Goal: Share content: Share content

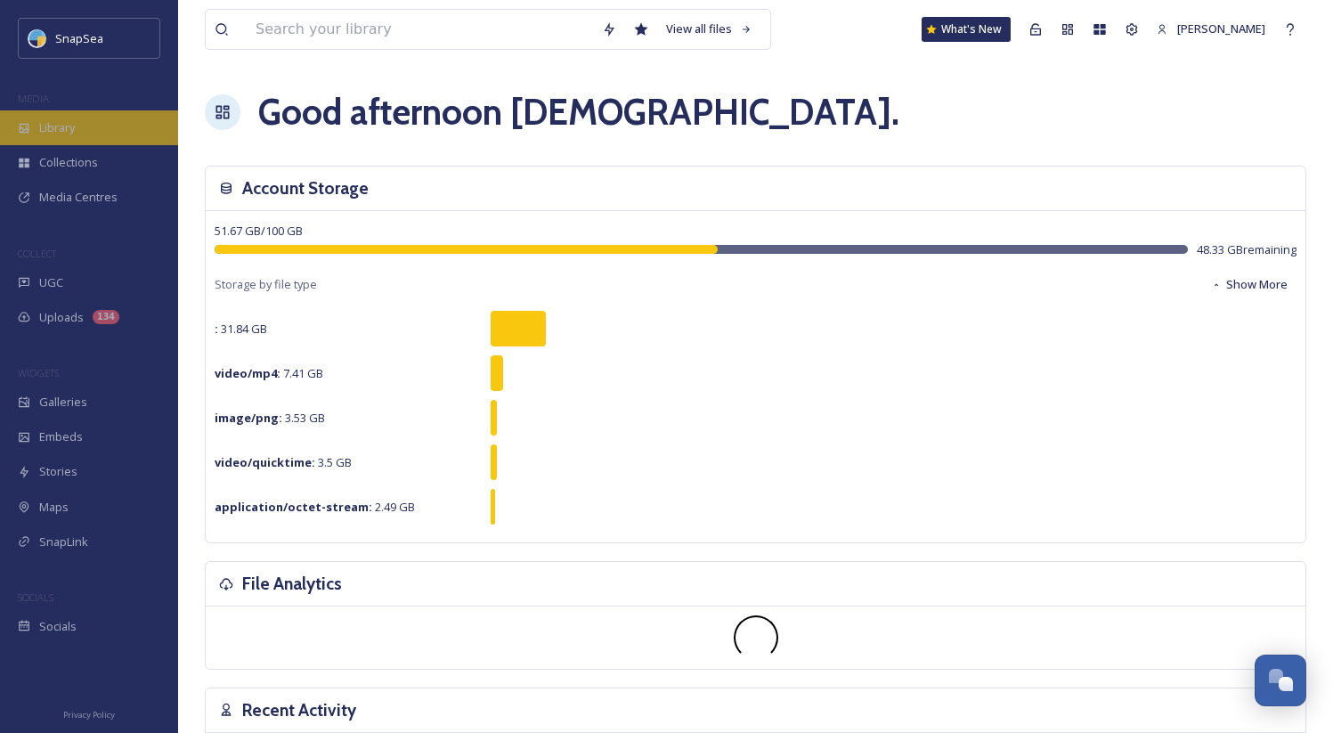
click at [114, 134] on div "Library" at bounding box center [89, 127] width 178 height 35
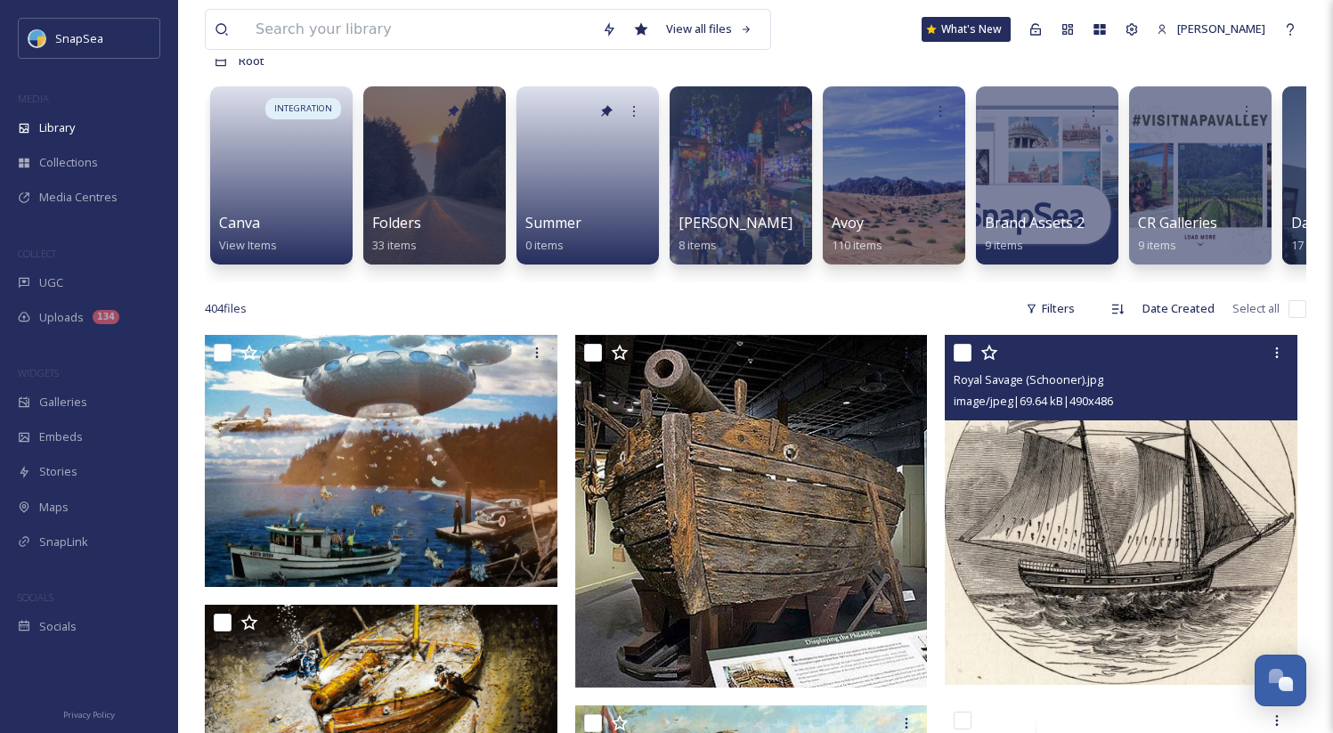
scroll to position [113, 0]
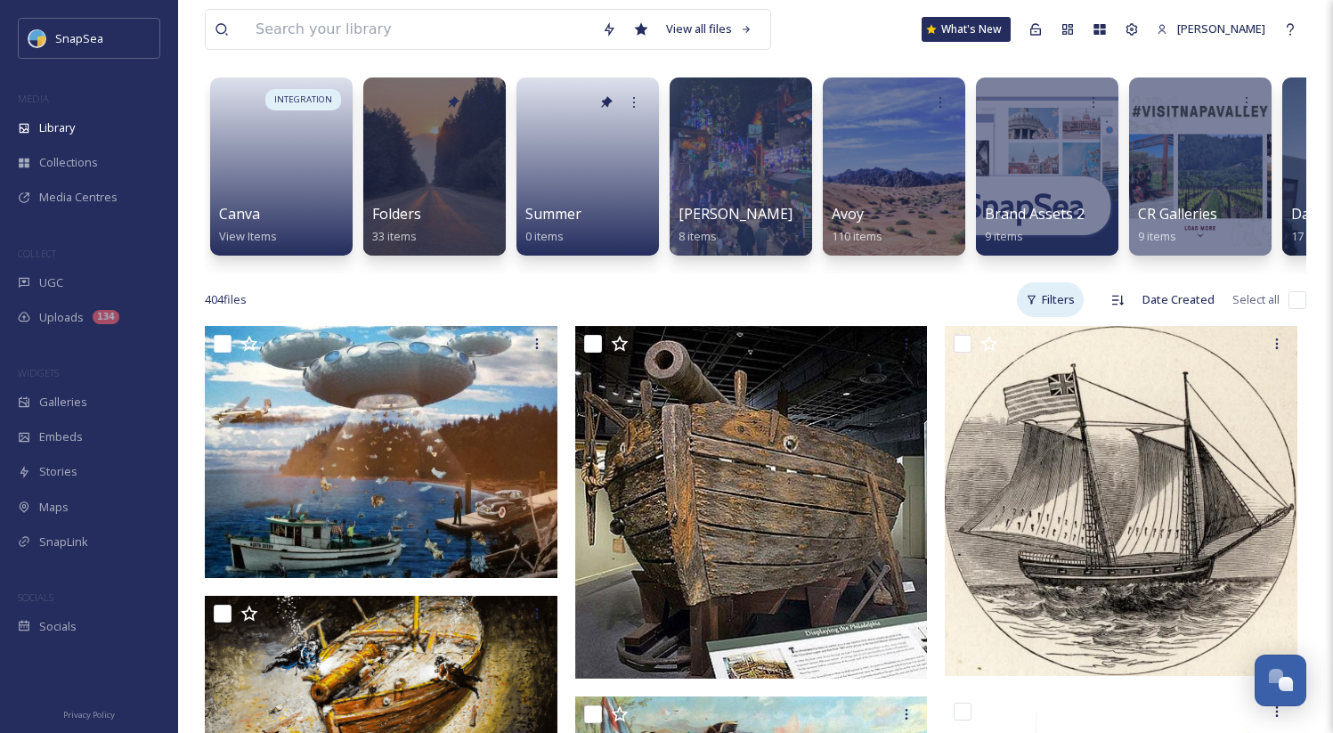
click at [1039, 313] on div "Filters" at bounding box center [1050, 299] width 67 height 35
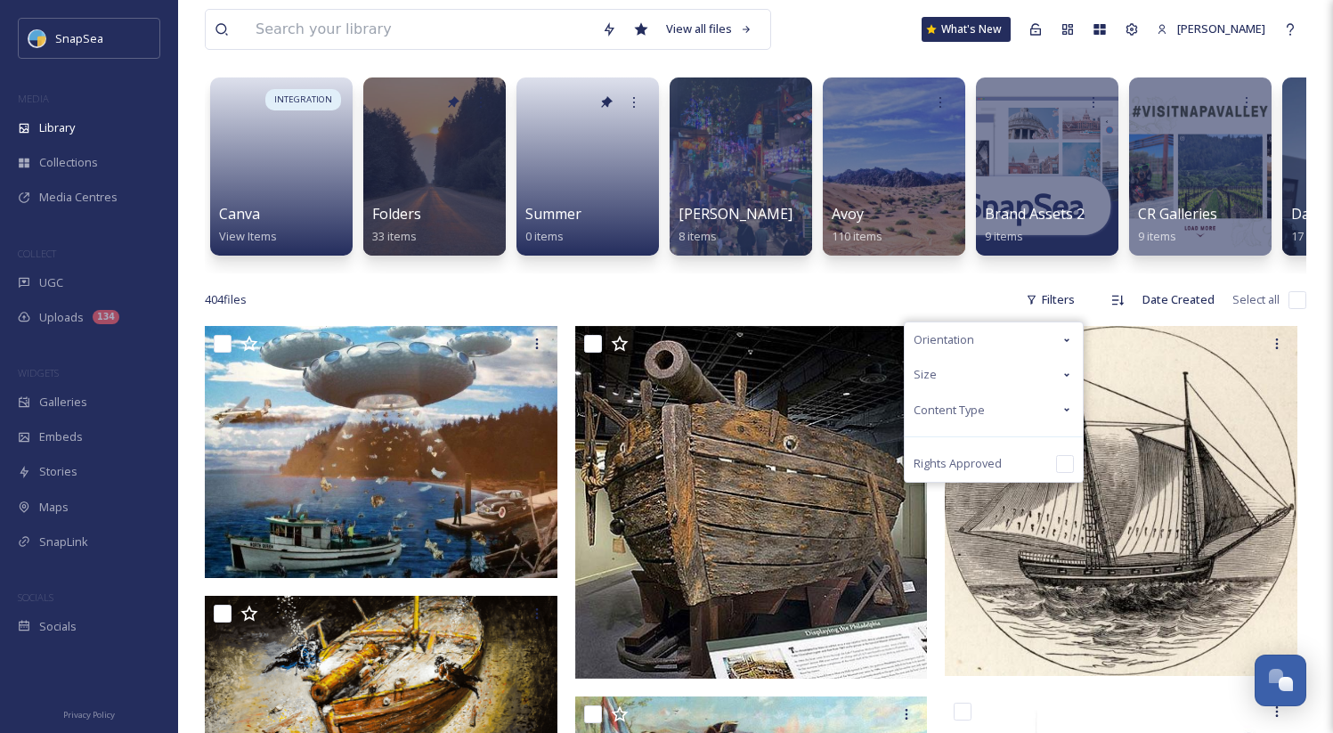
click at [922, 392] on div "Size" at bounding box center [994, 374] width 178 height 35
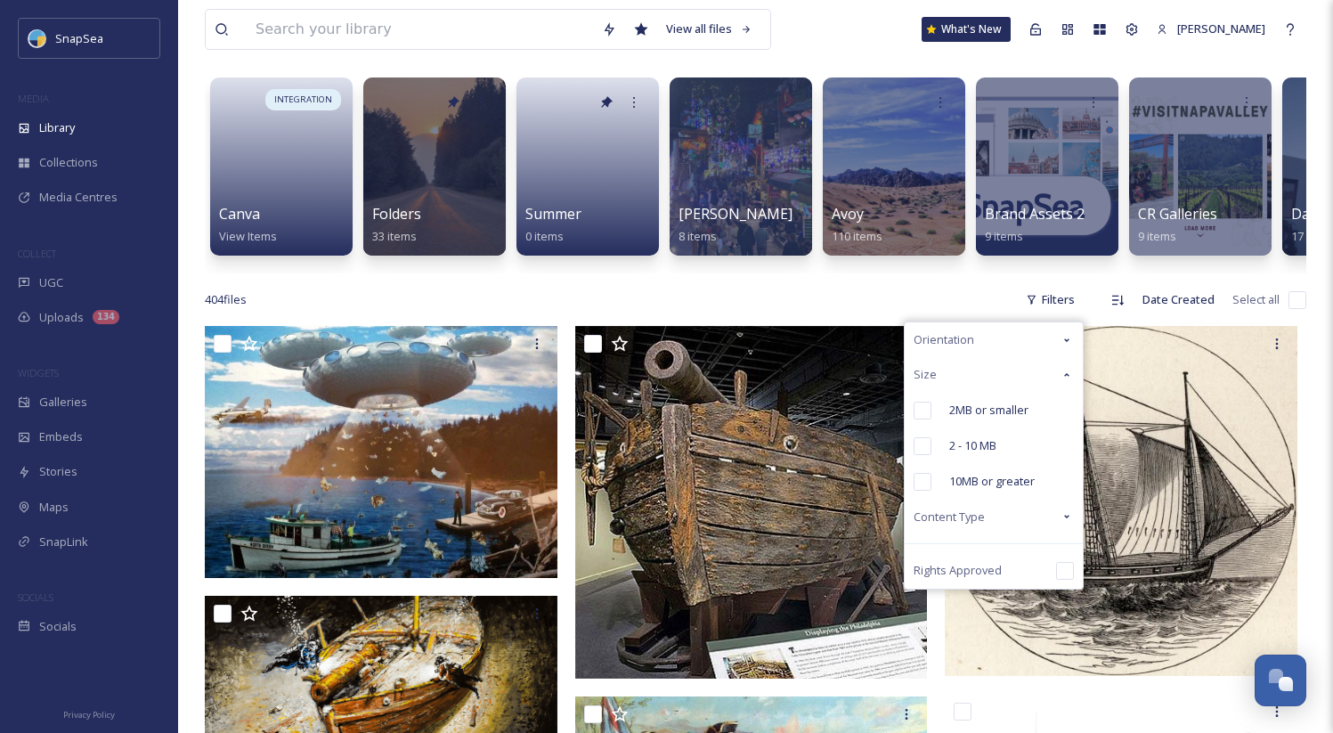
click at [938, 392] on div "Size" at bounding box center [994, 374] width 178 height 35
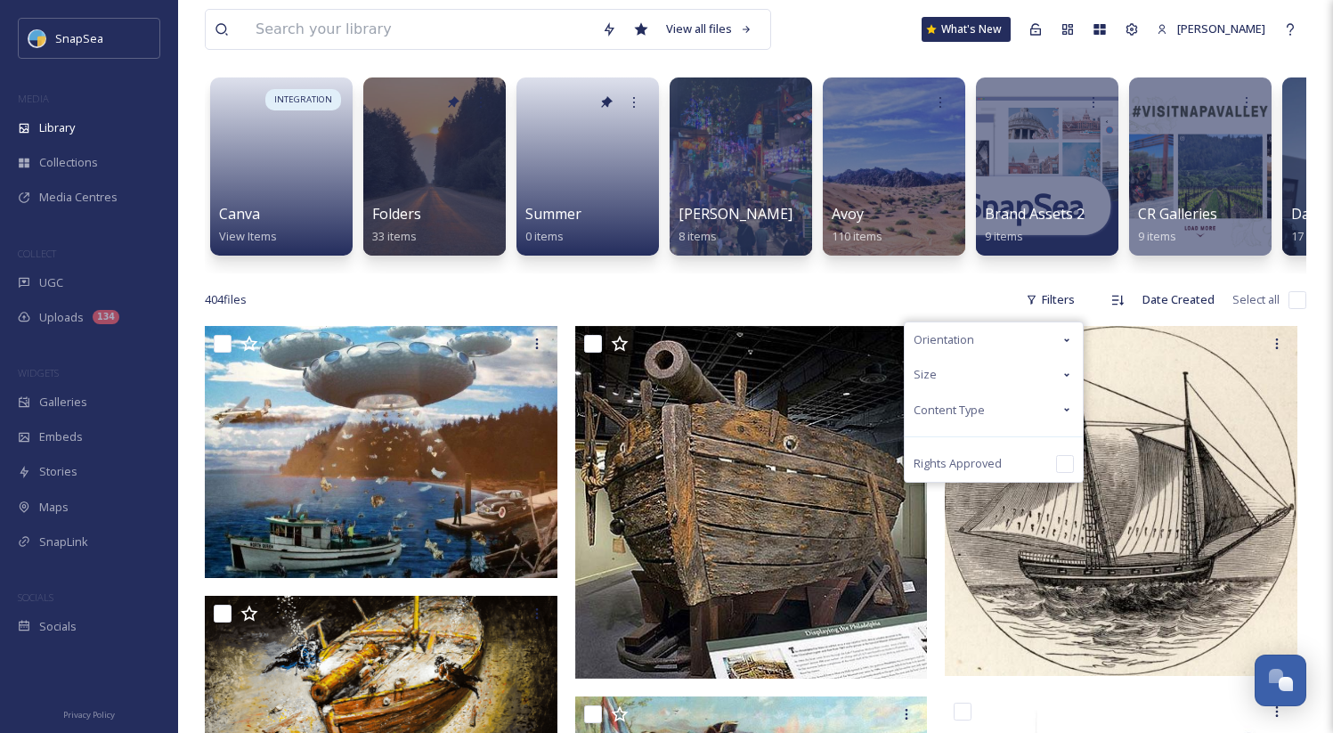
click at [979, 355] on div "Orientation" at bounding box center [994, 339] width 178 height 35
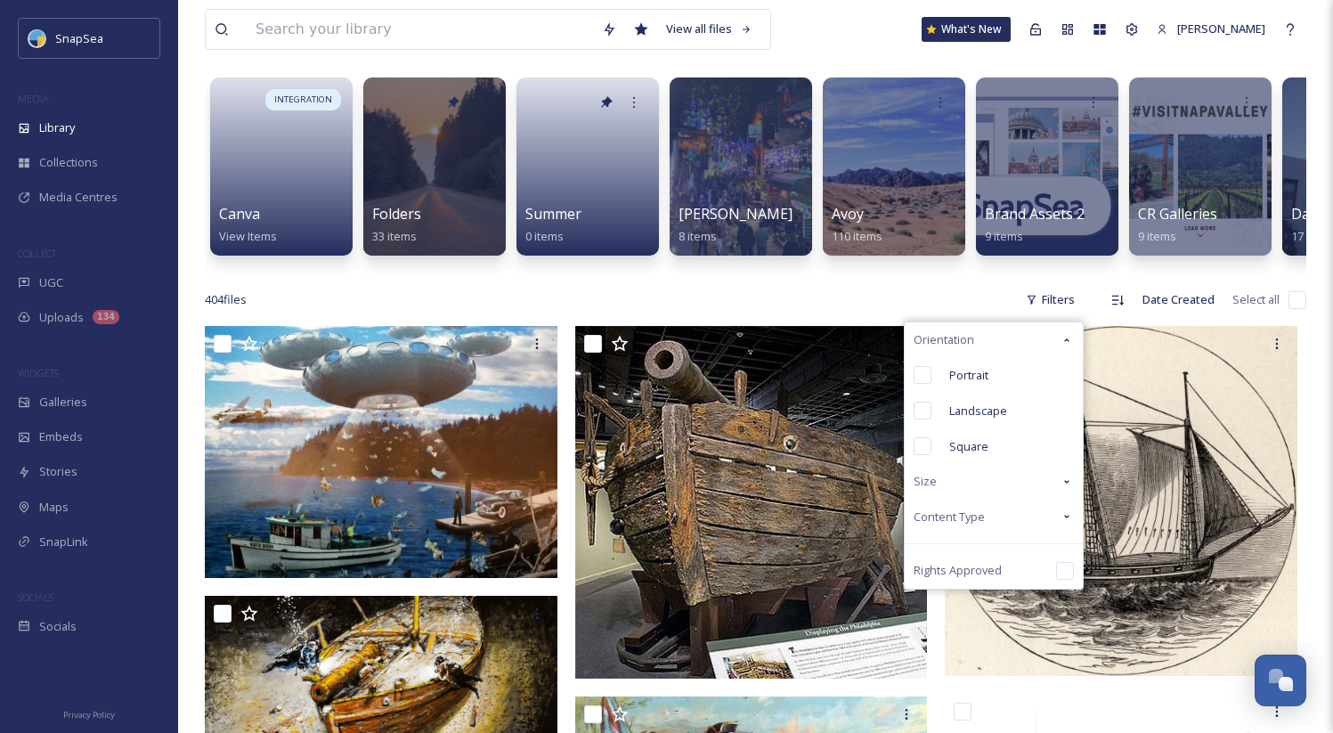
click at [979, 355] on div "Orientation" at bounding box center [994, 339] width 178 height 35
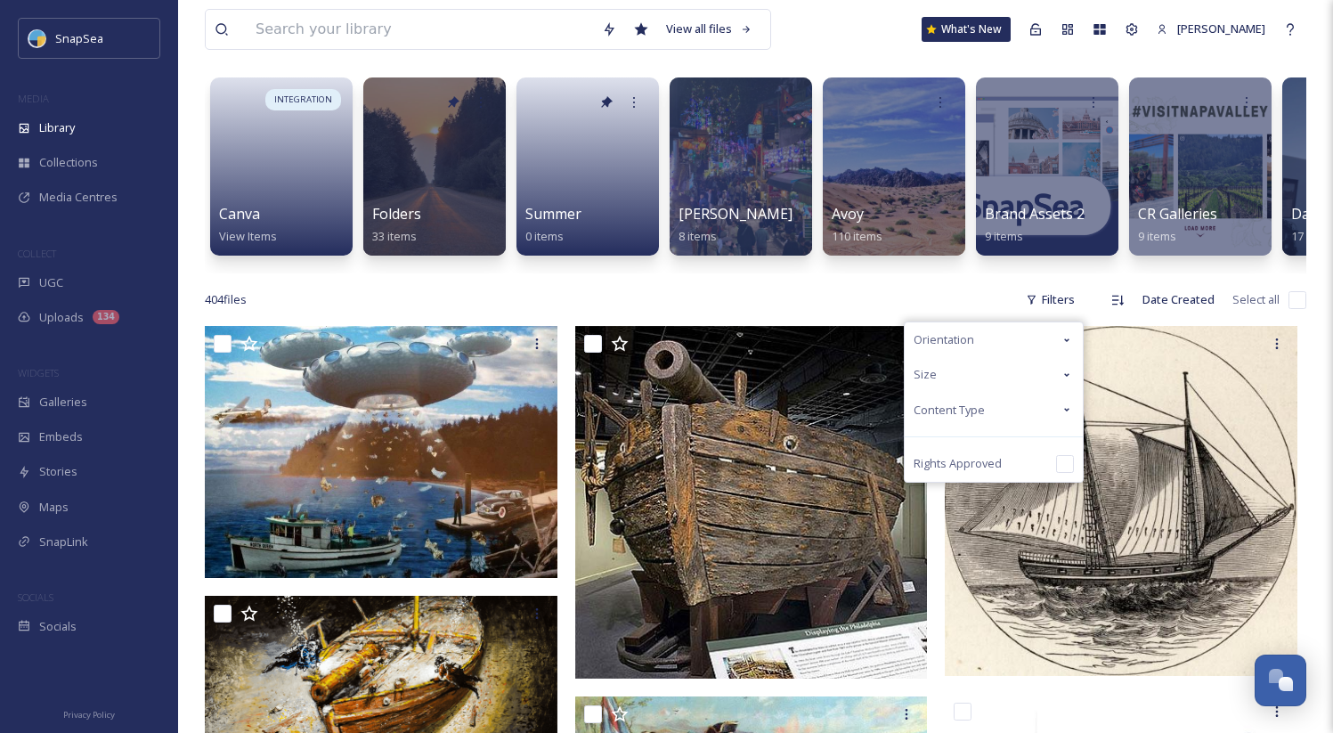
click at [970, 418] on span "Content Type" at bounding box center [949, 410] width 71 height 17
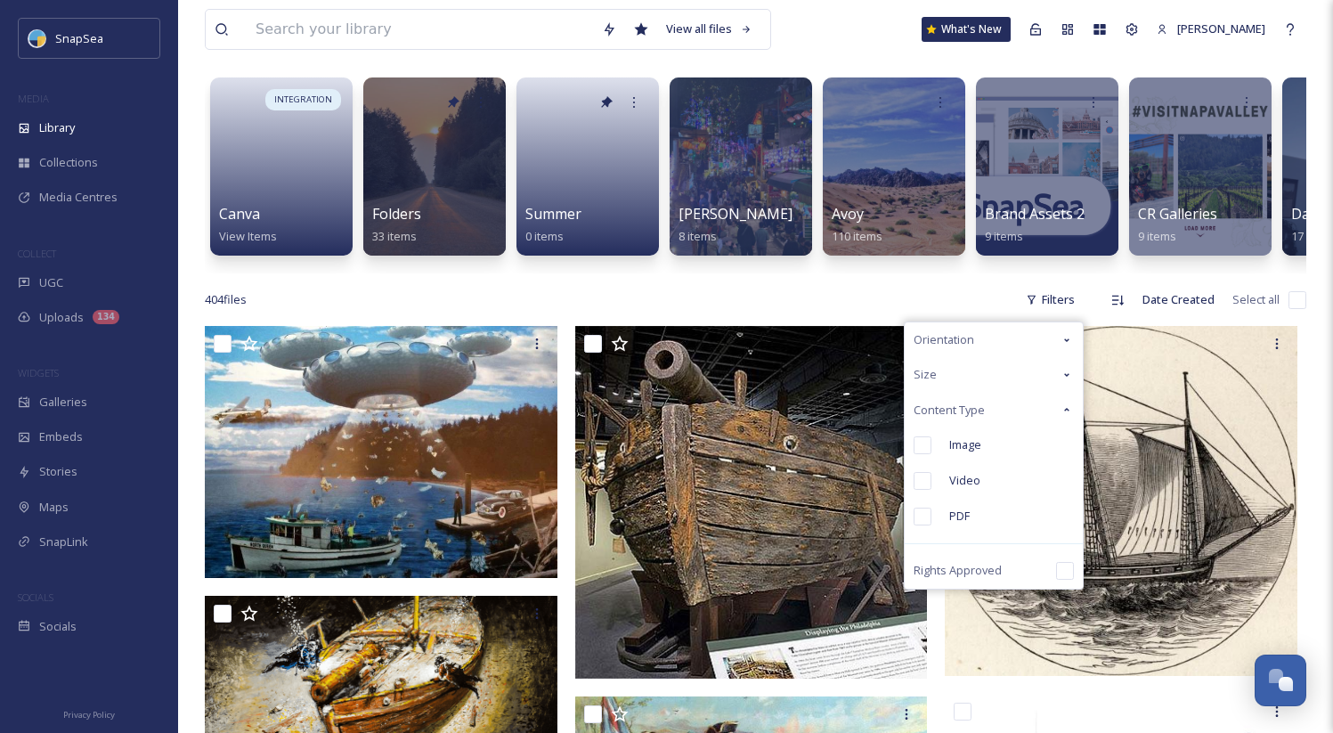
click at [970, 418] on span "Content Type" at bounding box center [949, 410] width 71 height 17
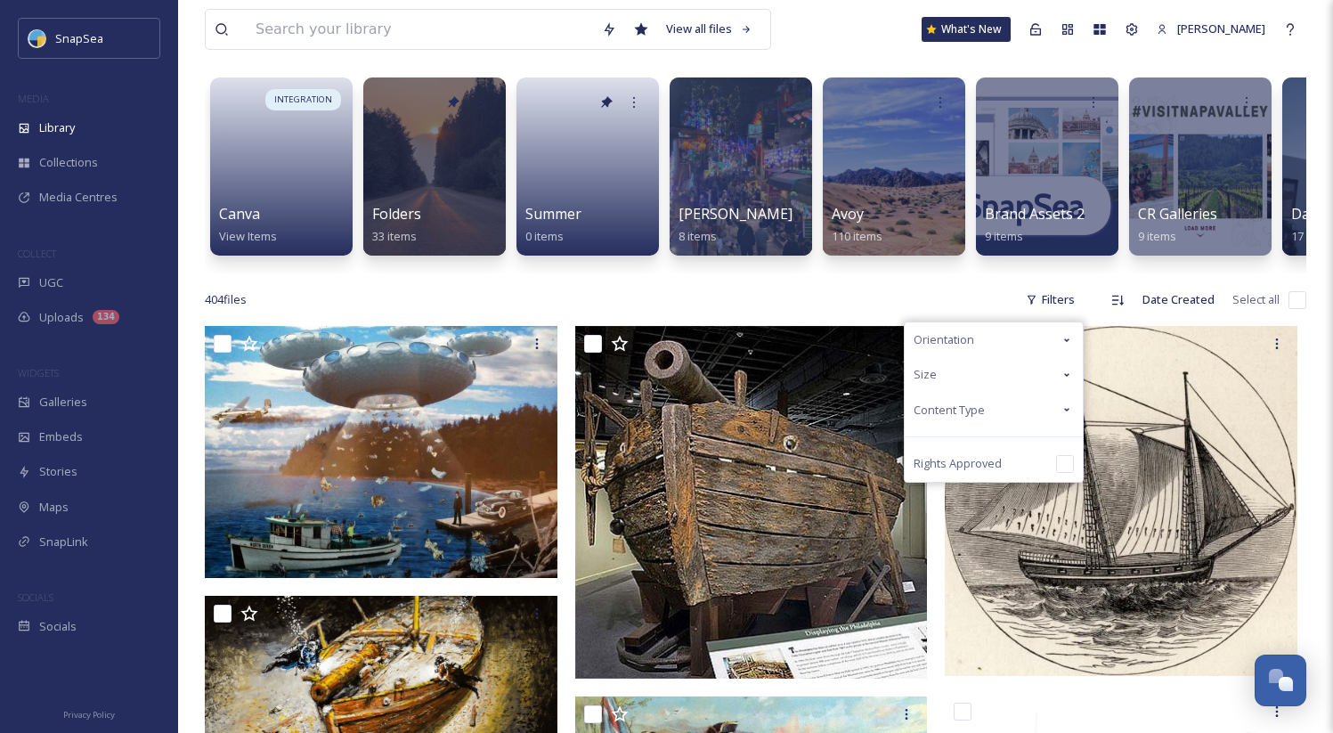
click at [985, 410] on div "Content Type" at bounding box center [994, 410] width 178 height 35
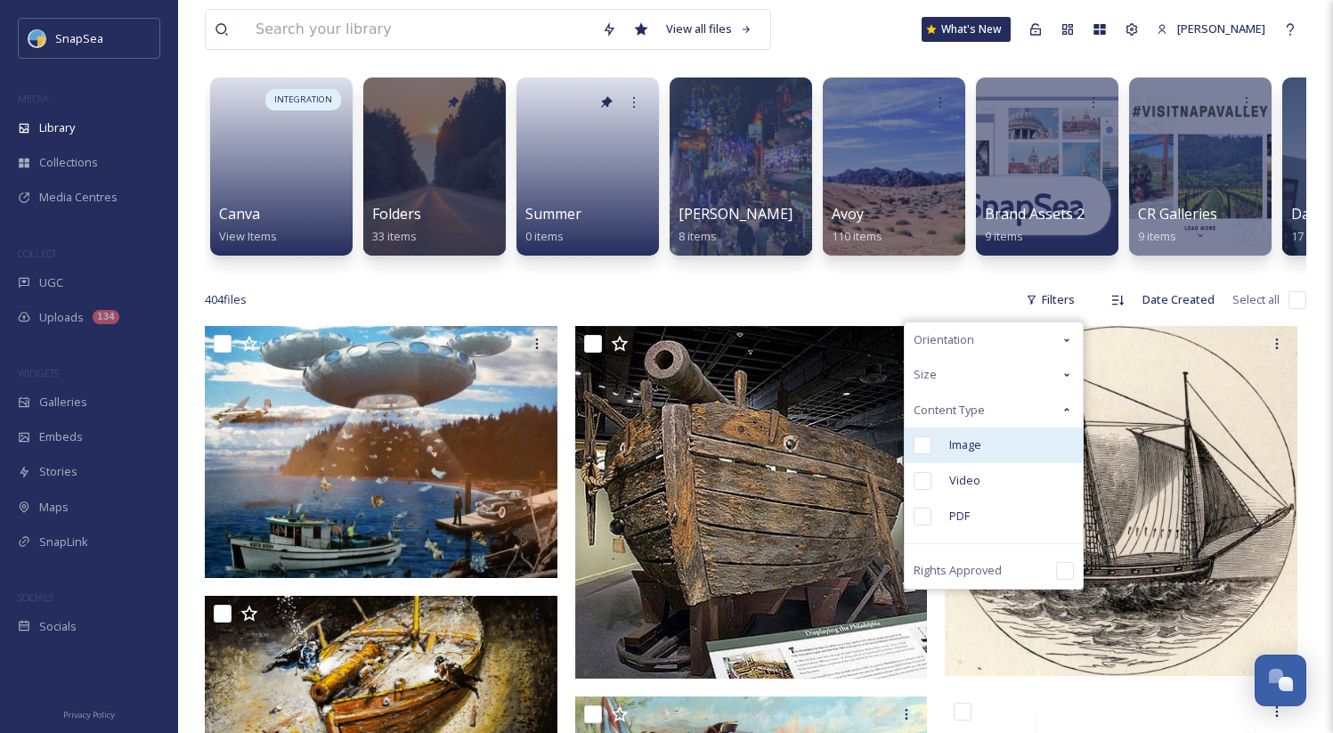
click at [993, 462] on div "Image" at bounding box center [994, 445] width 178 height 36
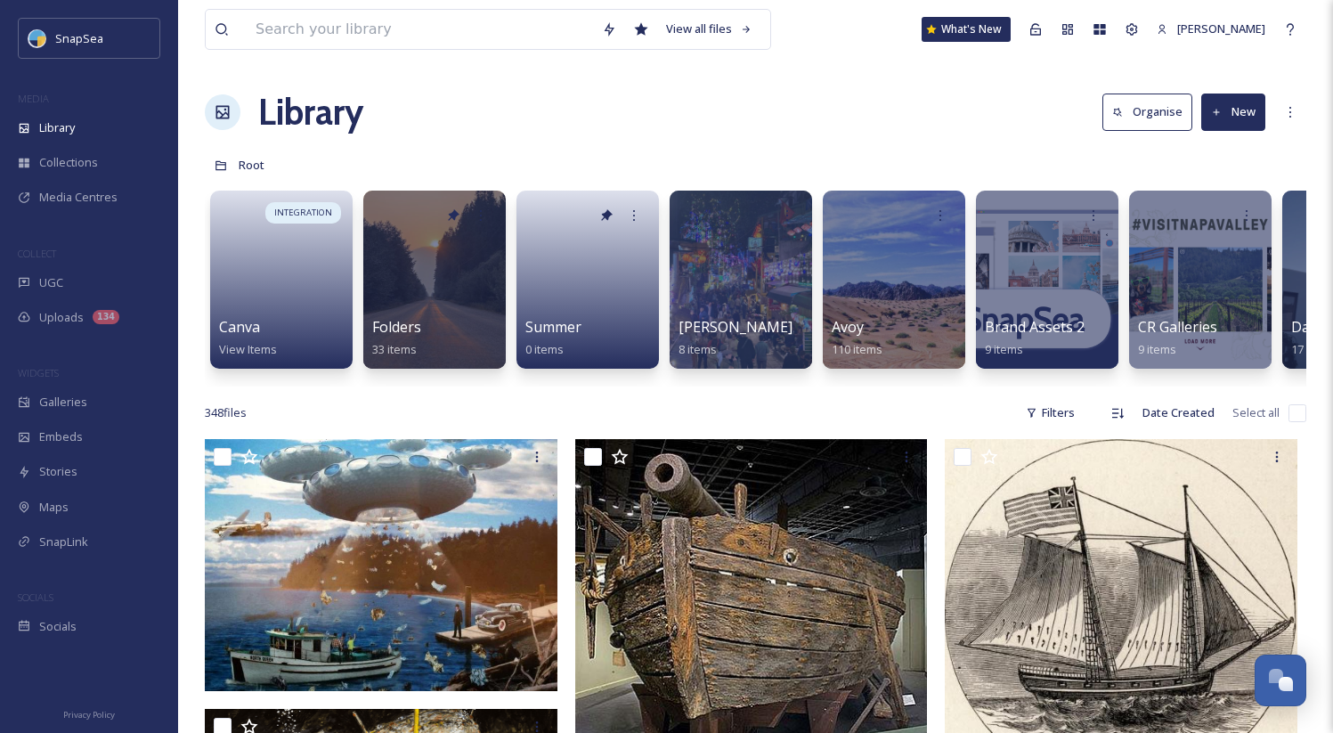
click at [1017, 120] on div "Library Organise New" at bounding box center [755, 111] width 1101 height 53
click at [1057, 418] on div "Filters" at bounding box center [1050, 412] width 67 height 35
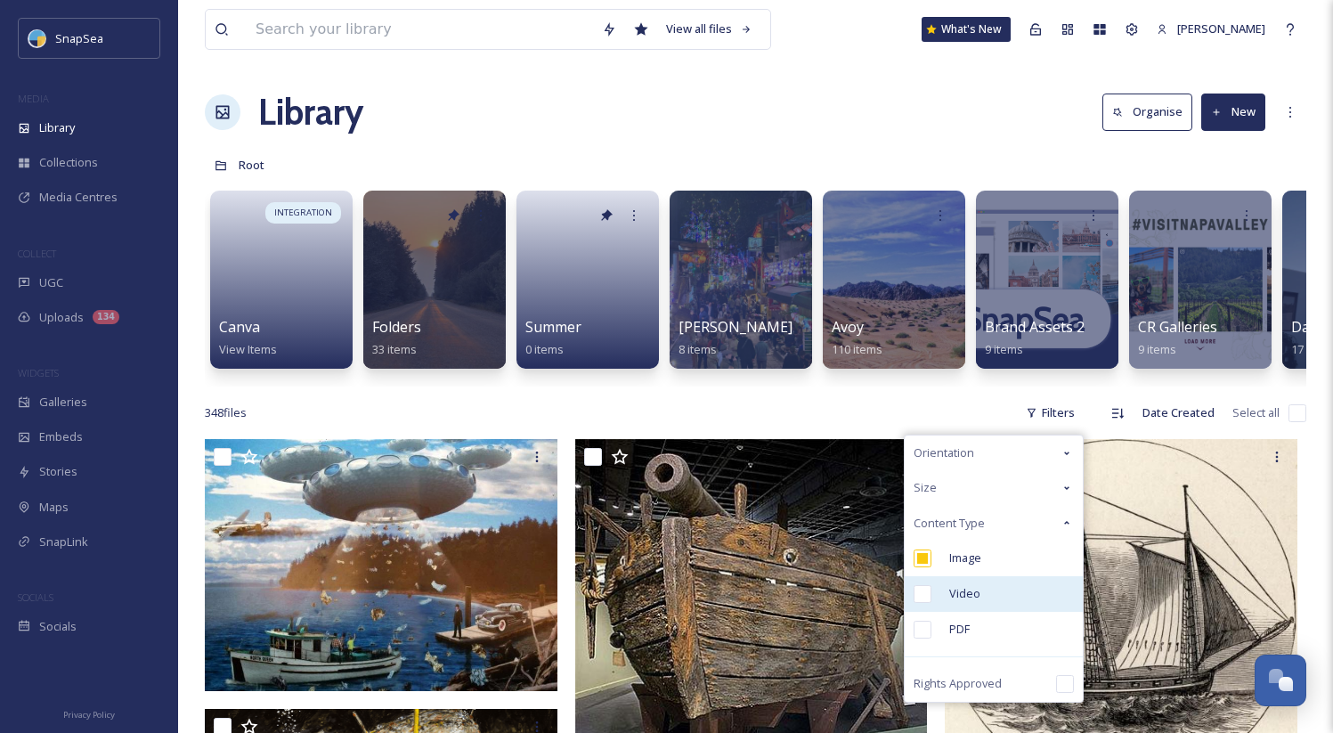
click at [993, 589] on div "Video" at bounding box center [994, 594] width 178 height 36
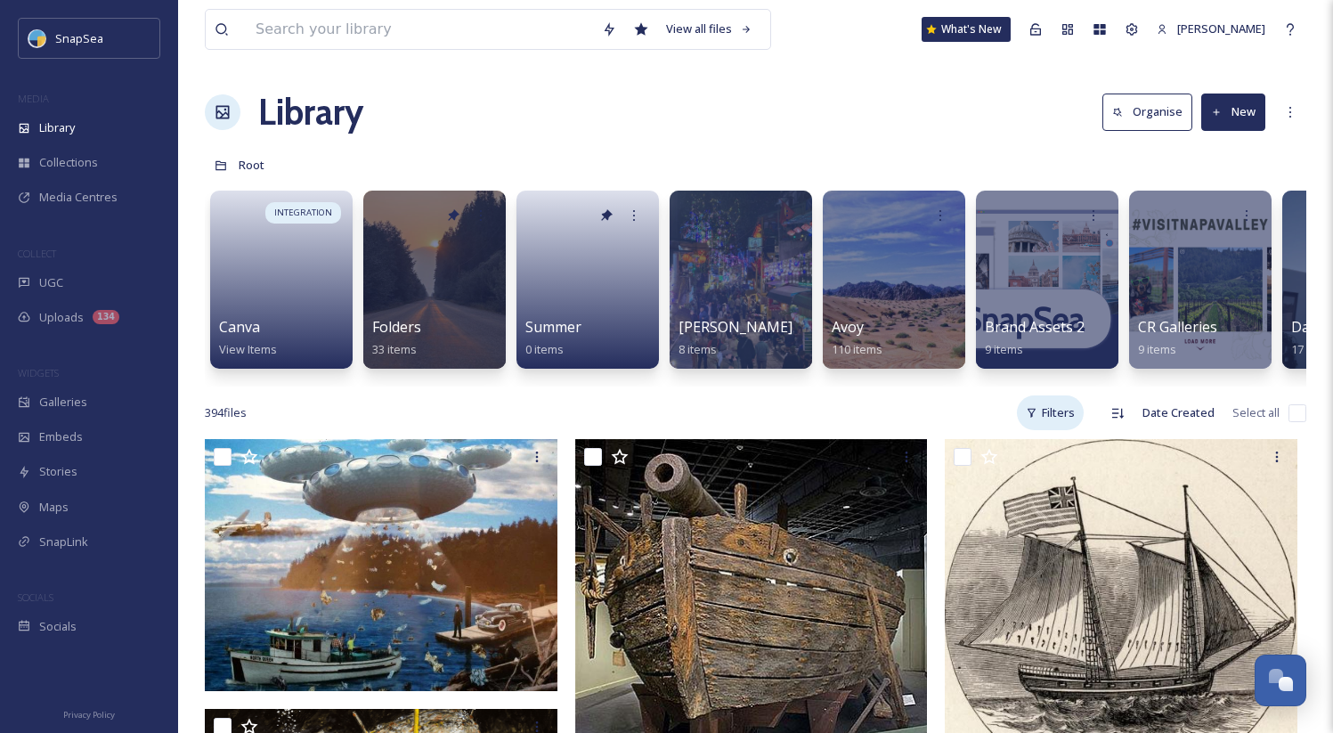
click at [1043, 430] on div "Filters" at bounding box center [1050, 412] width 67 height 35
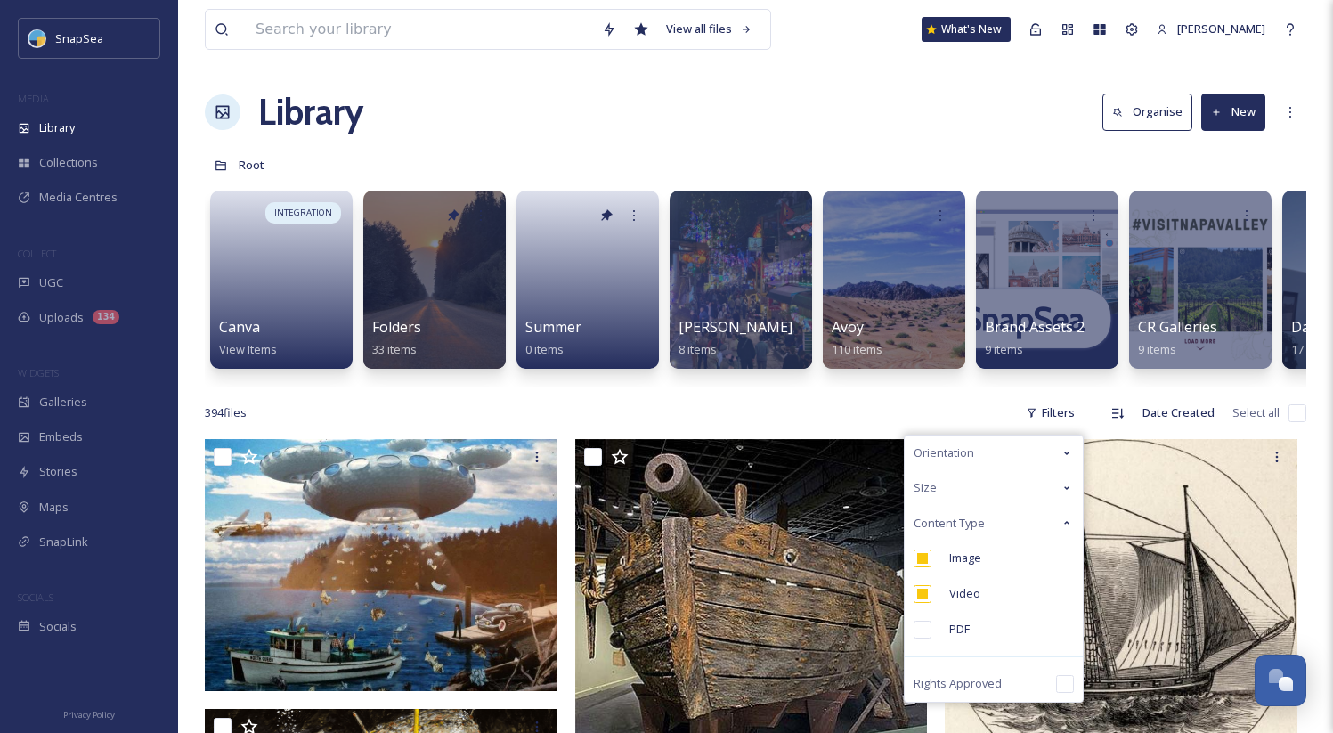
click at [971, 423] on div "394 file s Filters Orientation Size Content Type Image Video PDF Rights Approve…" at bounding box center [755, 412] width 1101 height 35
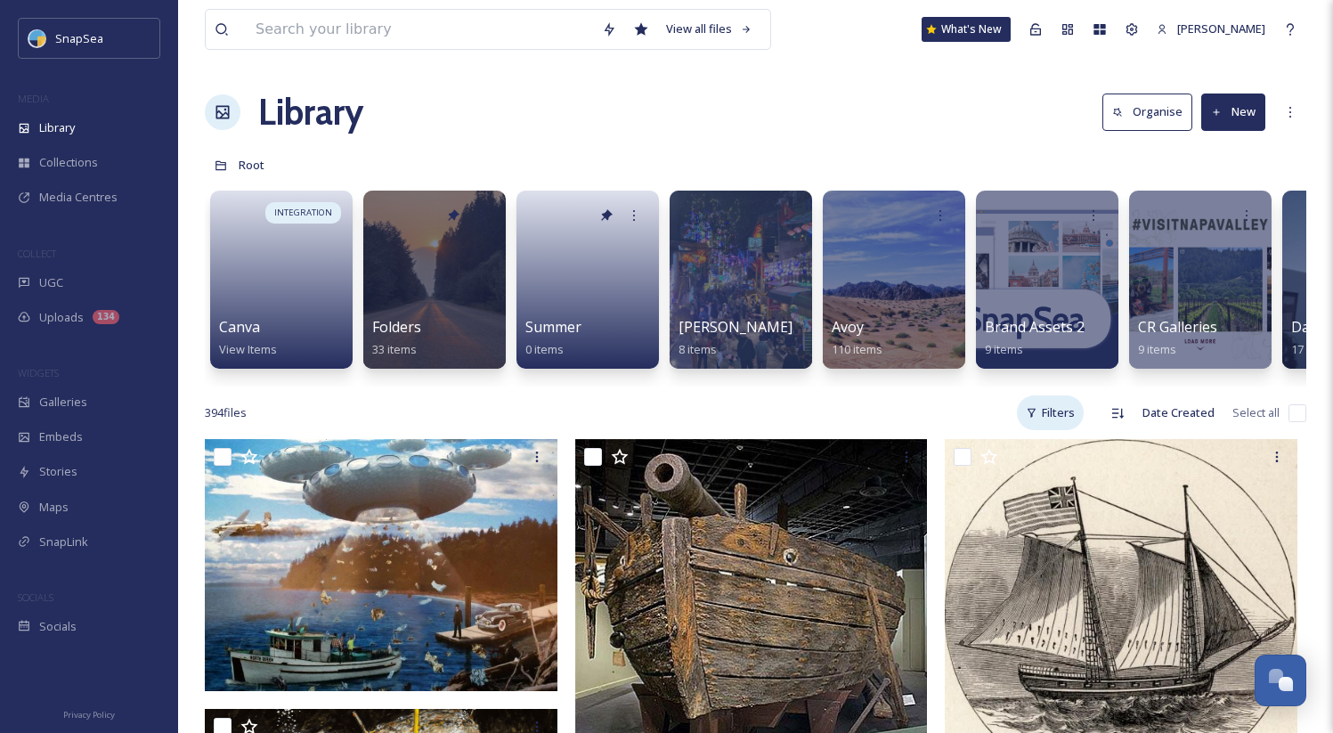
click at [1054, 425] on div "Filters" at bounding box center [1050, 412] width 67 height 35
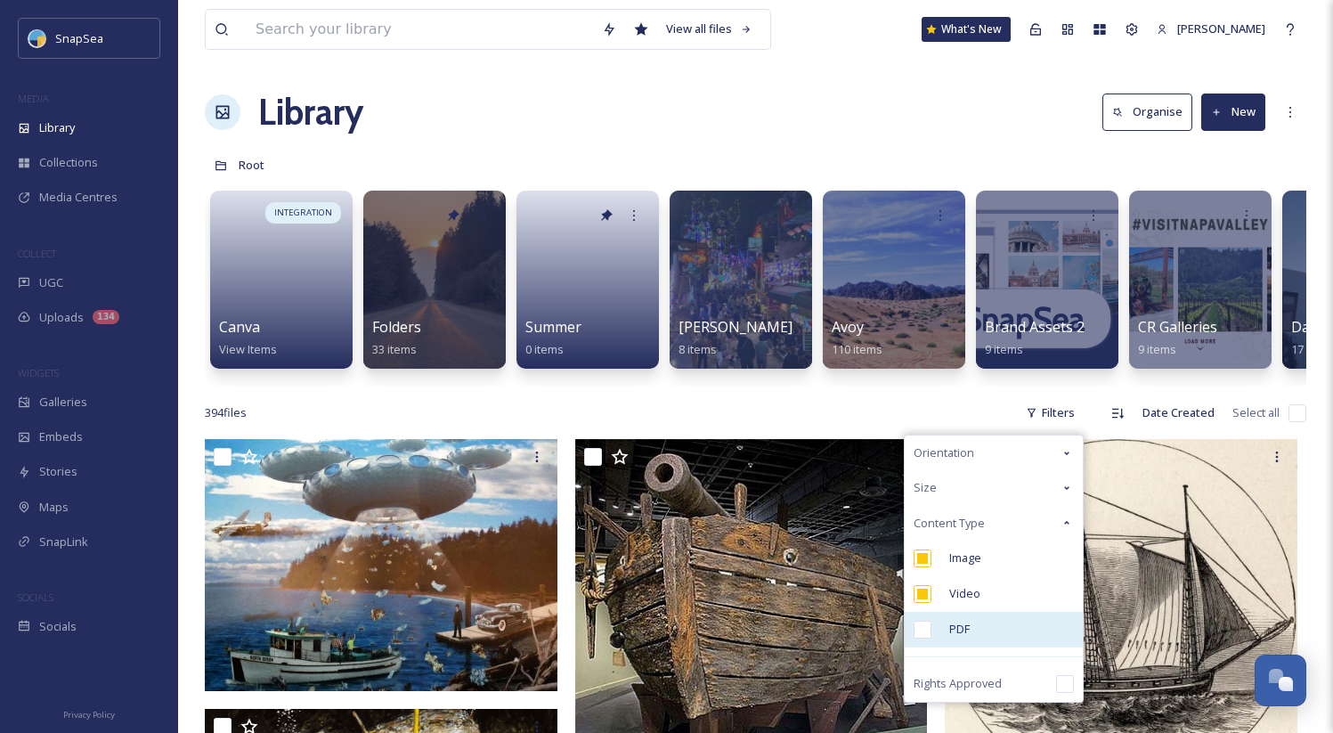
click at [993, 647] on div "PDF" at bounding box center [994, 630] width 178 height 36
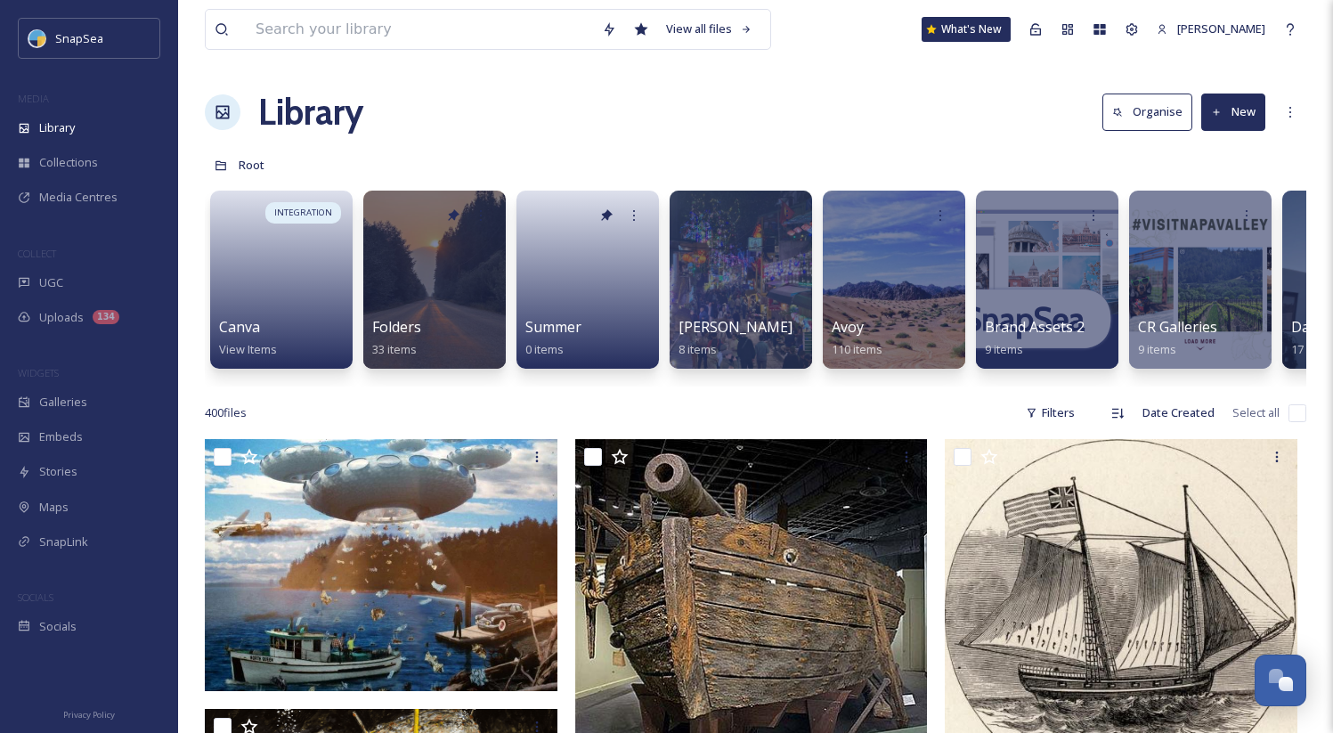
click at [824, 96] on div "Library Organise New" at bounding box center [755, 111] width 1101 height 53
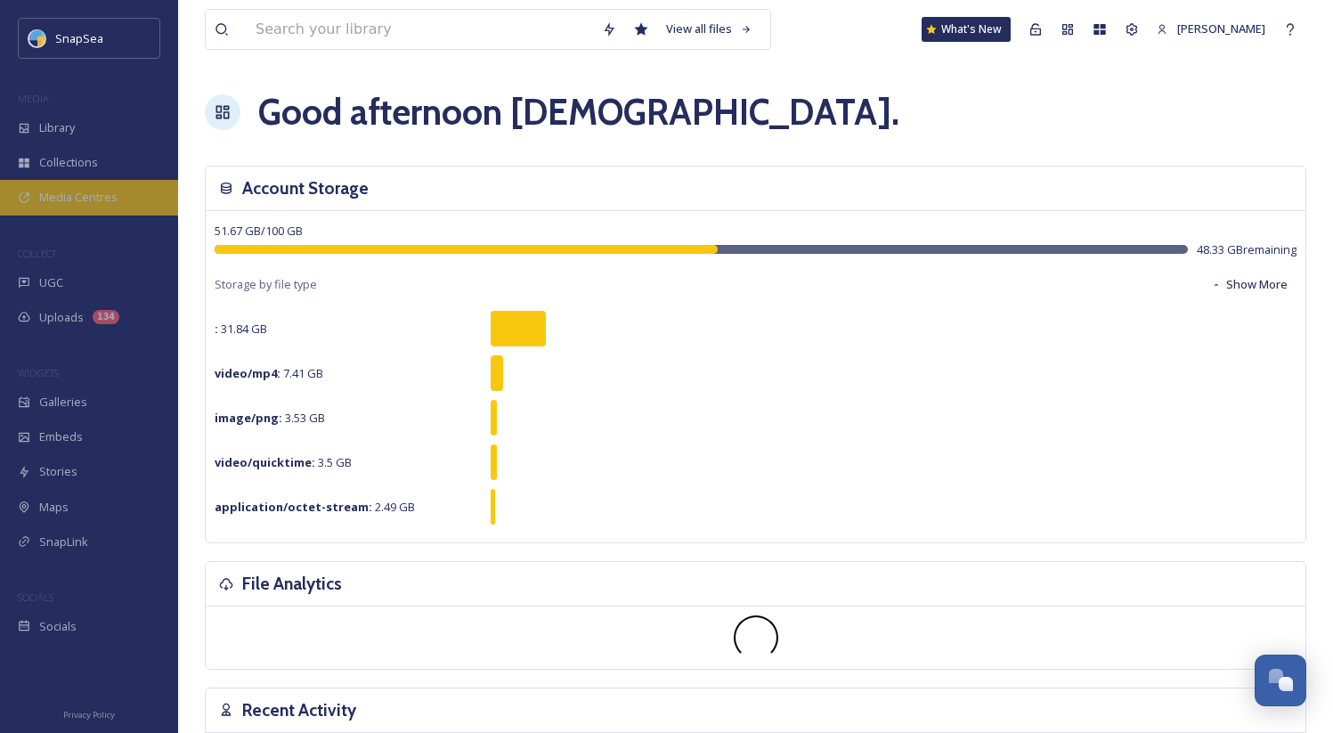
click at [59, 208] on div "Media Centres" at bounding box center [89, 197] width 178 height 35
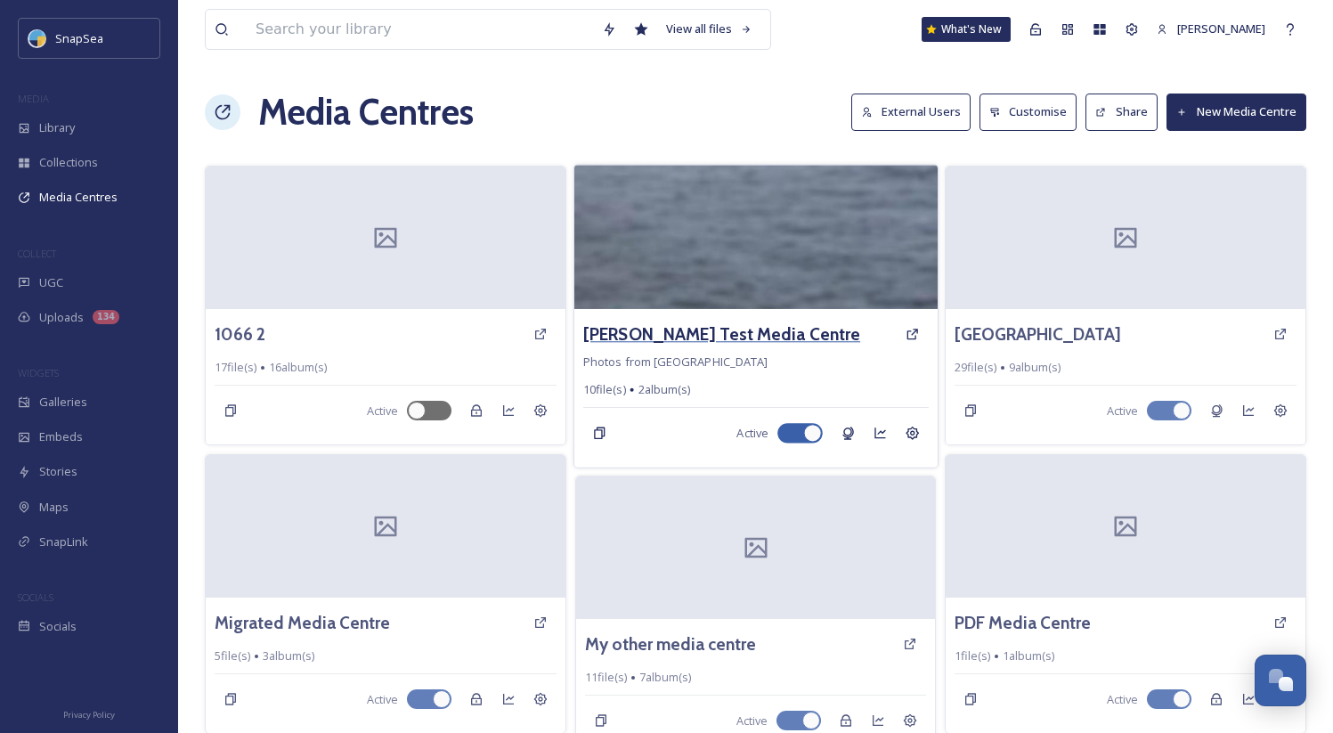
click at [613, 336] on h3 "[PERSON_NAME] Test Media Centre" at bounding box center [721, 334] width 277 height 26
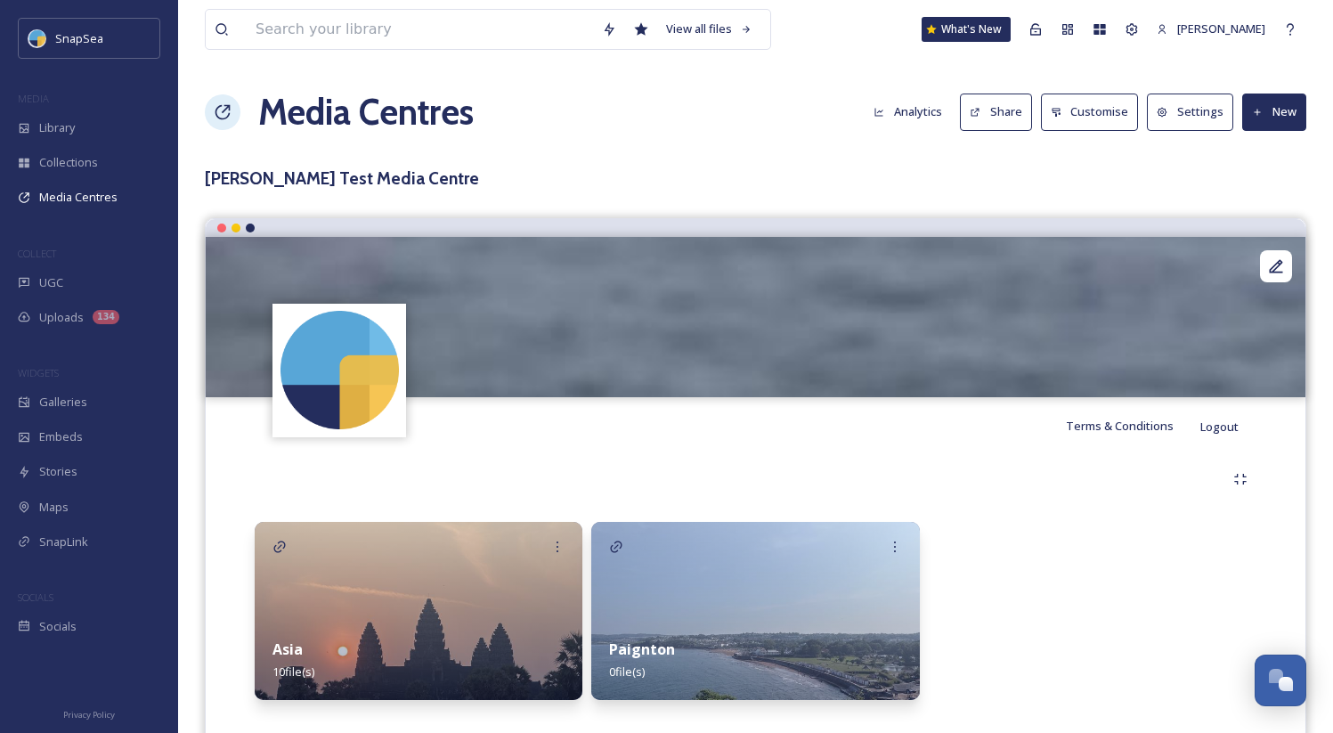
click at [1011, 135] on div "Media Centres Analytics Share Customise Settings New" at bounding box center [755, 111] width 1101 height 53
click at [979, 103] on button "Share" at bounding box center [996, 111] width 72 height 37
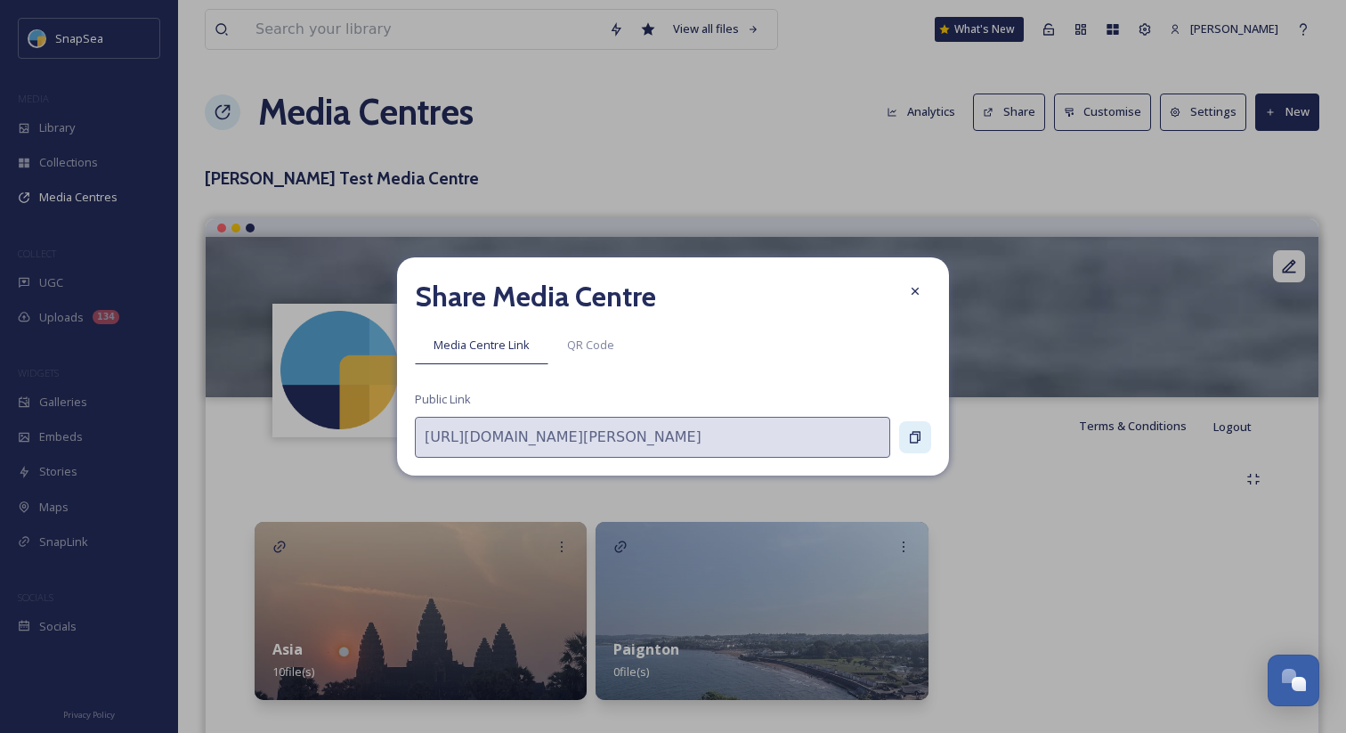
click at [906, 445] on div at bounding box center [915, 437] width 32 height 32
click at [907, 308] on div "Share Media Centre" at bounding box center [673, 296] width 516 height 43
click at [923, 443] on div "Copy to Clipboard" at bounding box center [915, 437] width 32 height 32
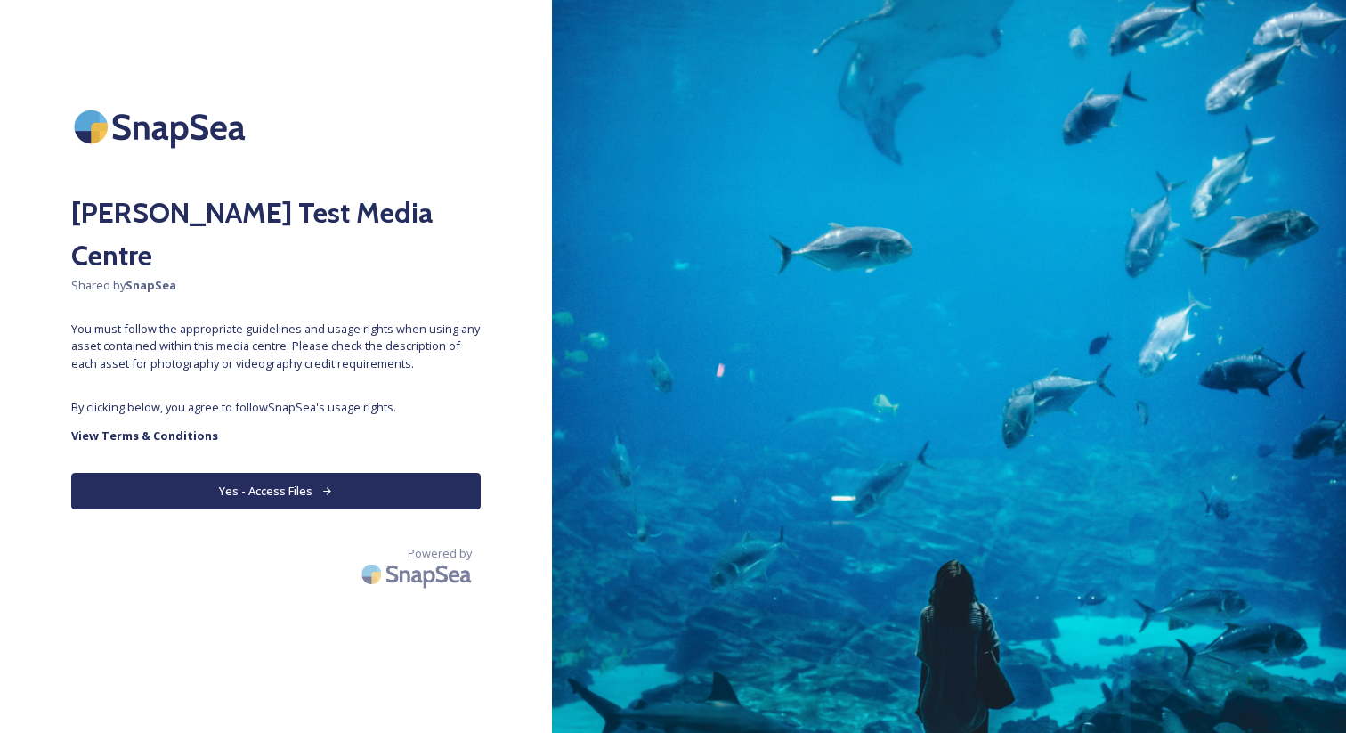
click at [342, 473] on button "Yes - Access Files" at bounding box center [276, 491] width 410 height 37
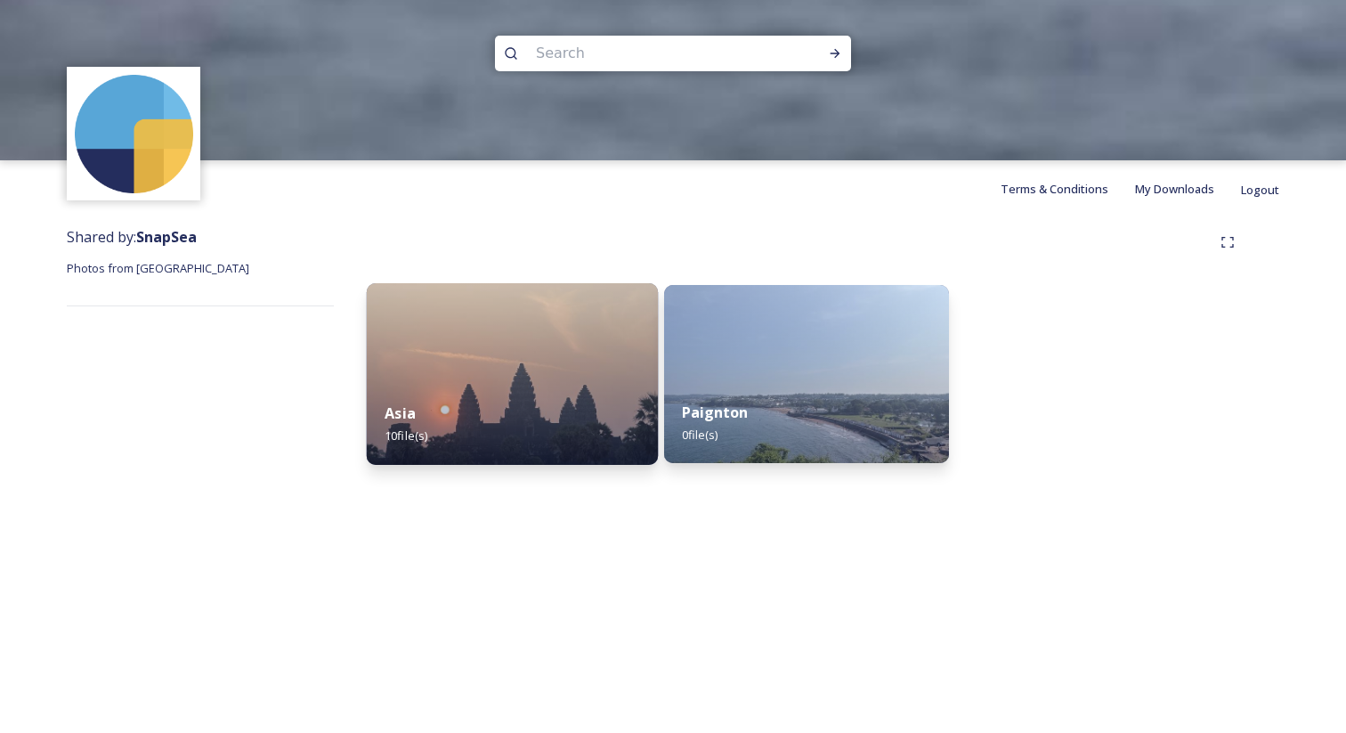
click at [396, 413] on strong "Asia" at bounding box center [400, 413] width 31 height 20
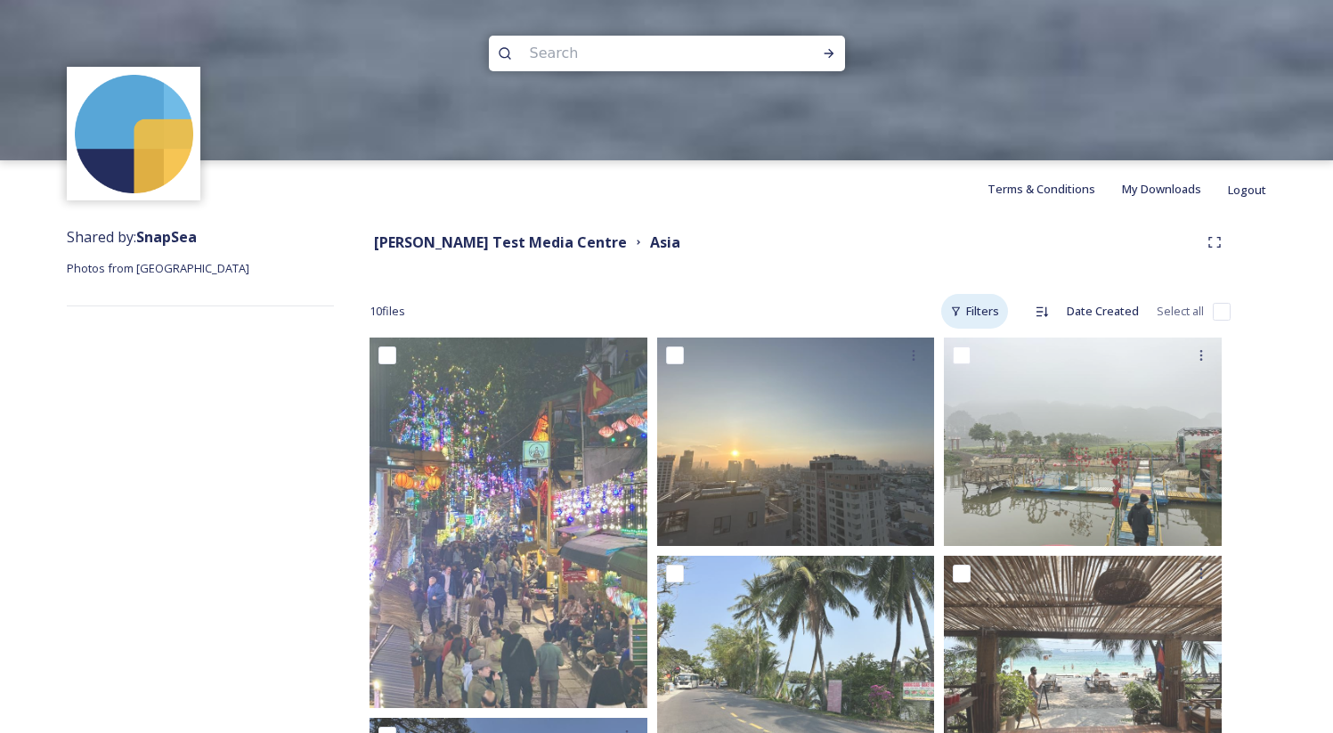
click at [990, 324] on div "Filters" at bounding box center [974, 311] width 67 height 35
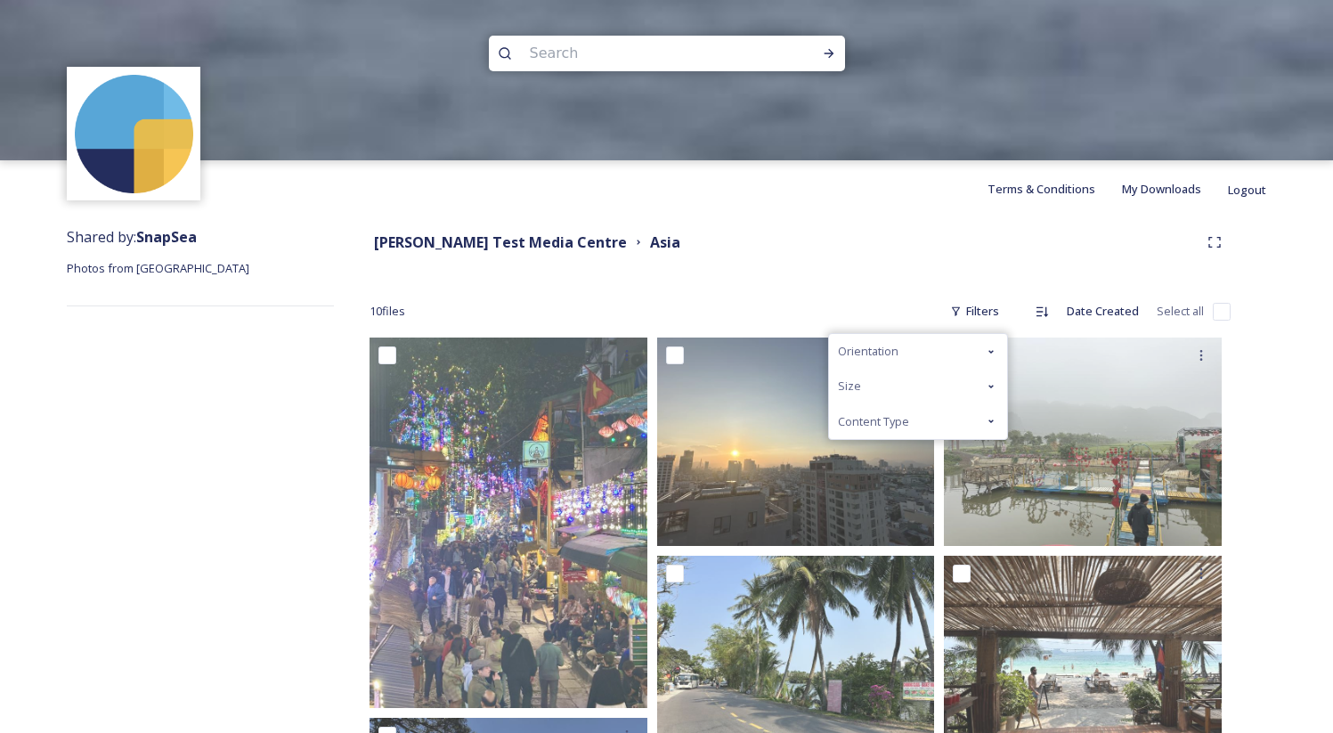
click at [921, 419] on div "Content Type" at bounding box center [918, 421] width 178 height 35
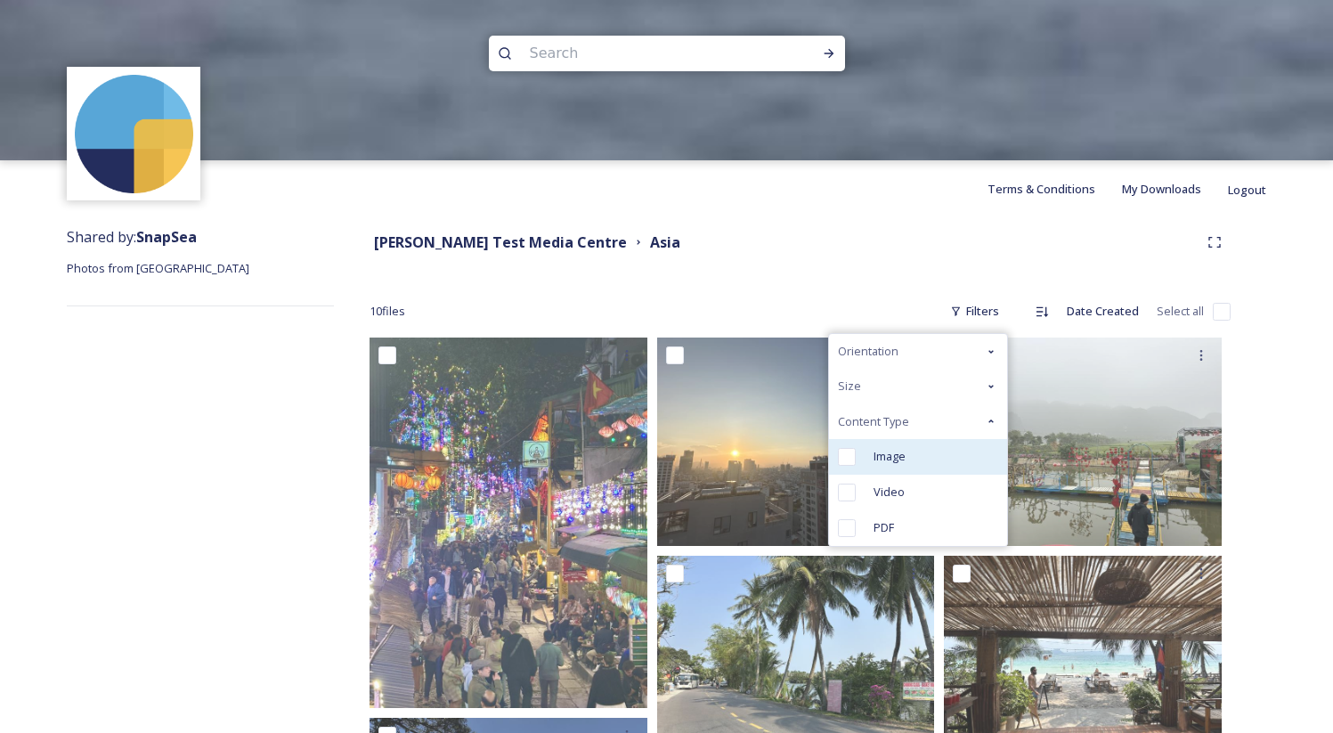
click at [923, 454] on div "Image" at bounding box center [918, 457] width 178 height 36
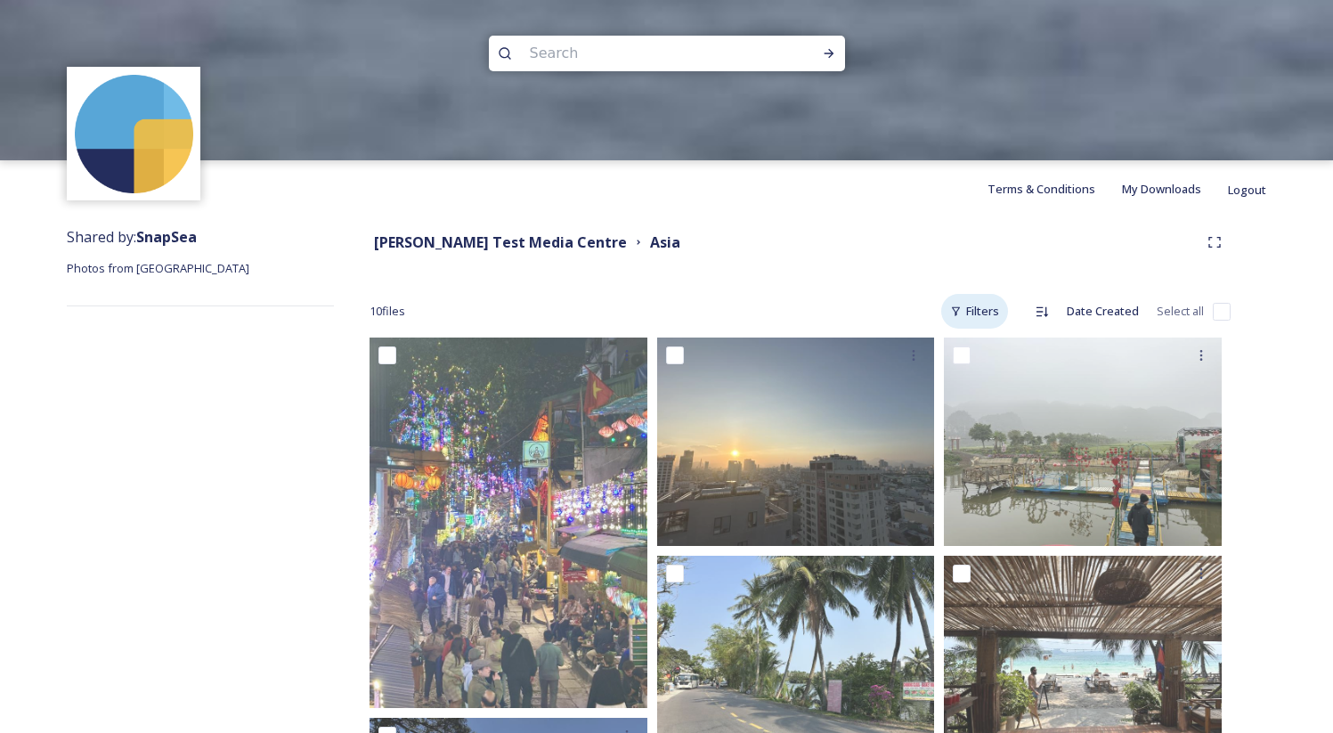
click at [970, 312] on div "Filters" at bounding box center [974, 311] width 67 height 35
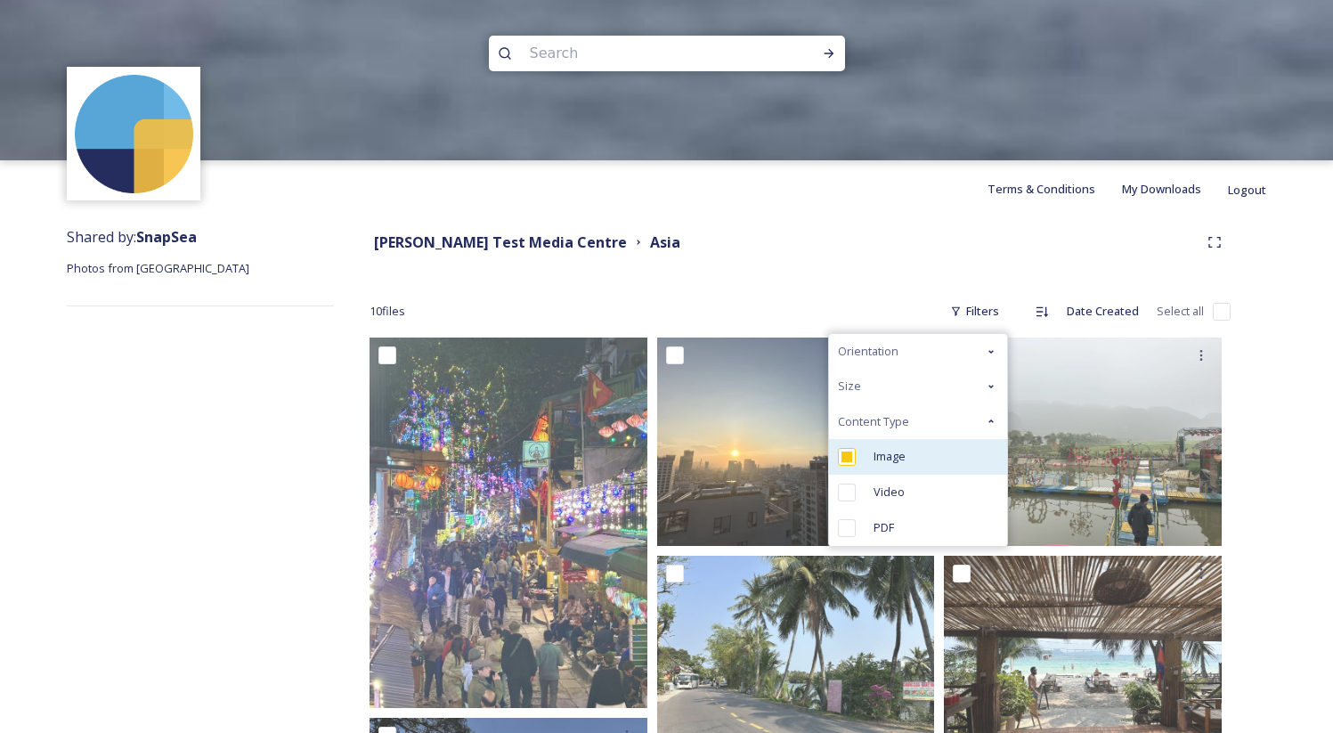
click at [940, 451] on div "Image" at bounding box center [918, 457] width 178 height 36
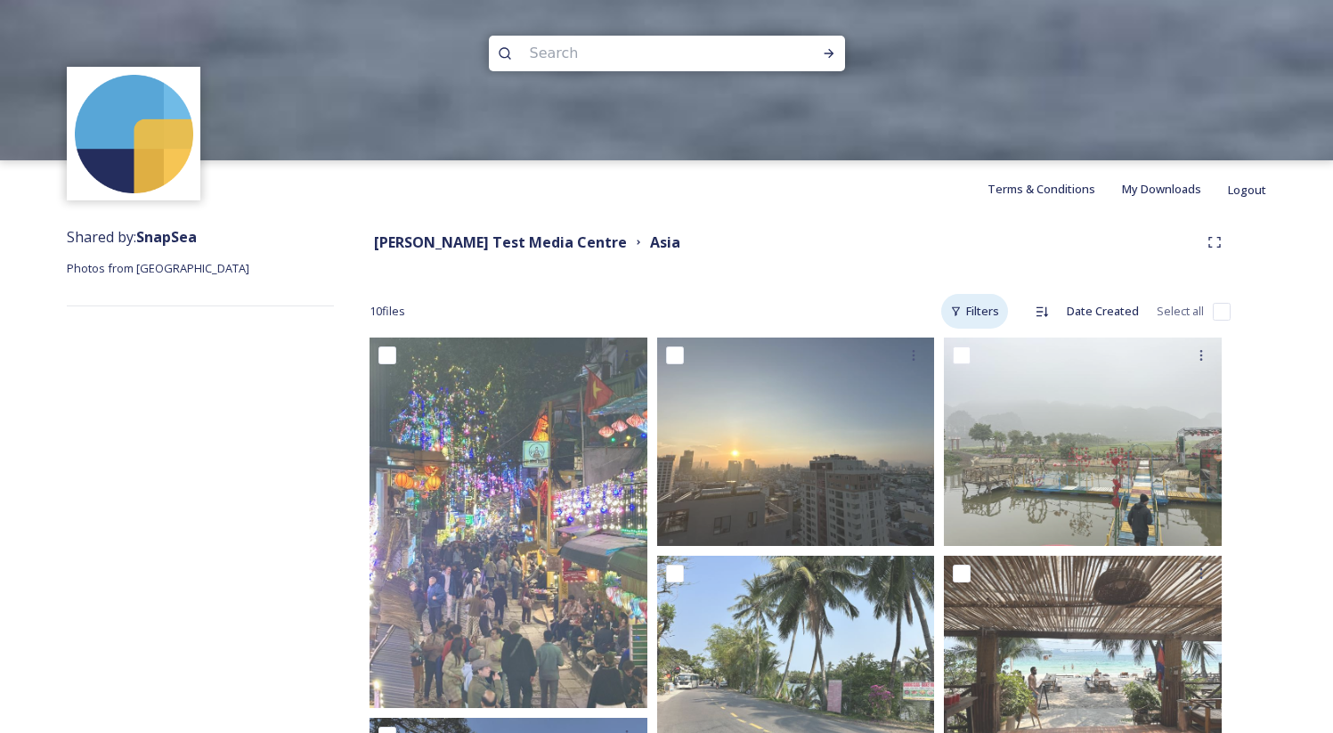
click at [973, 309] on div "Filters" at bounding box center [974, 311] width 67 height 35
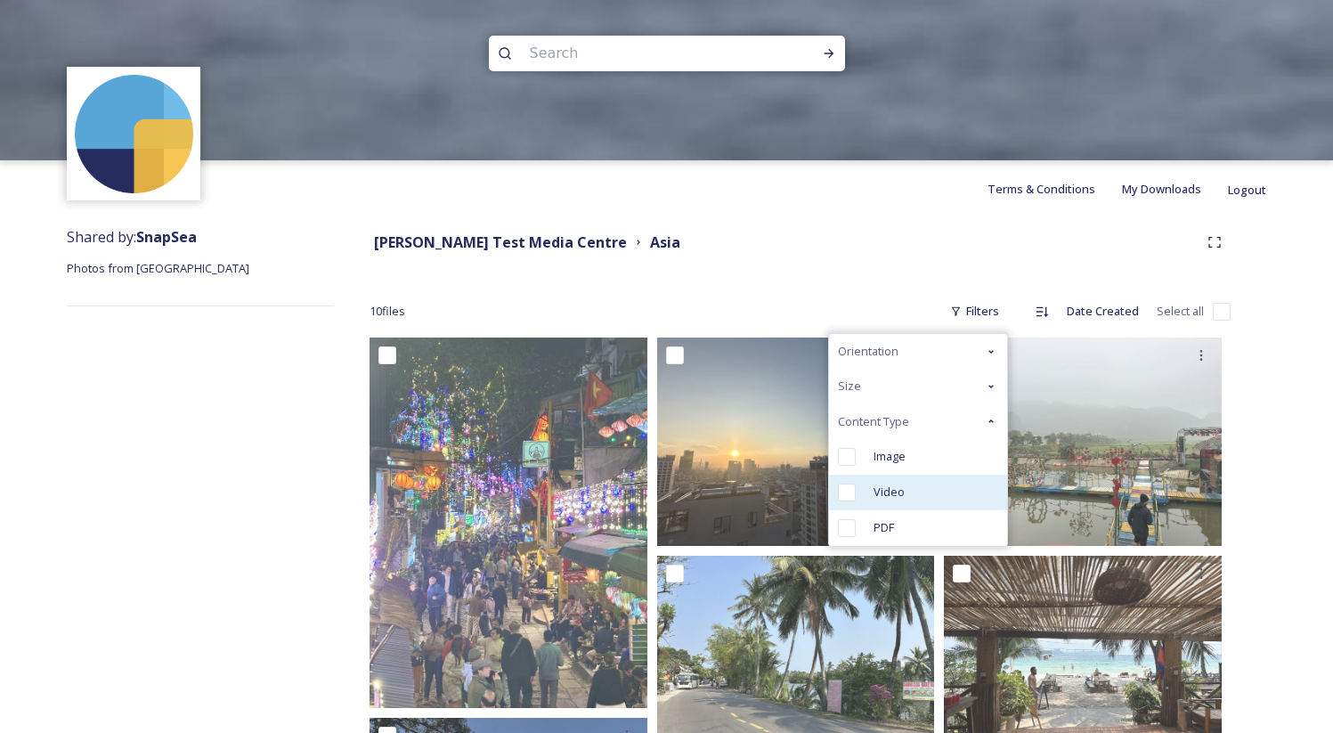
click at [946, 476] on div "Video" at bounding box center [918, 493] width 178 height 36
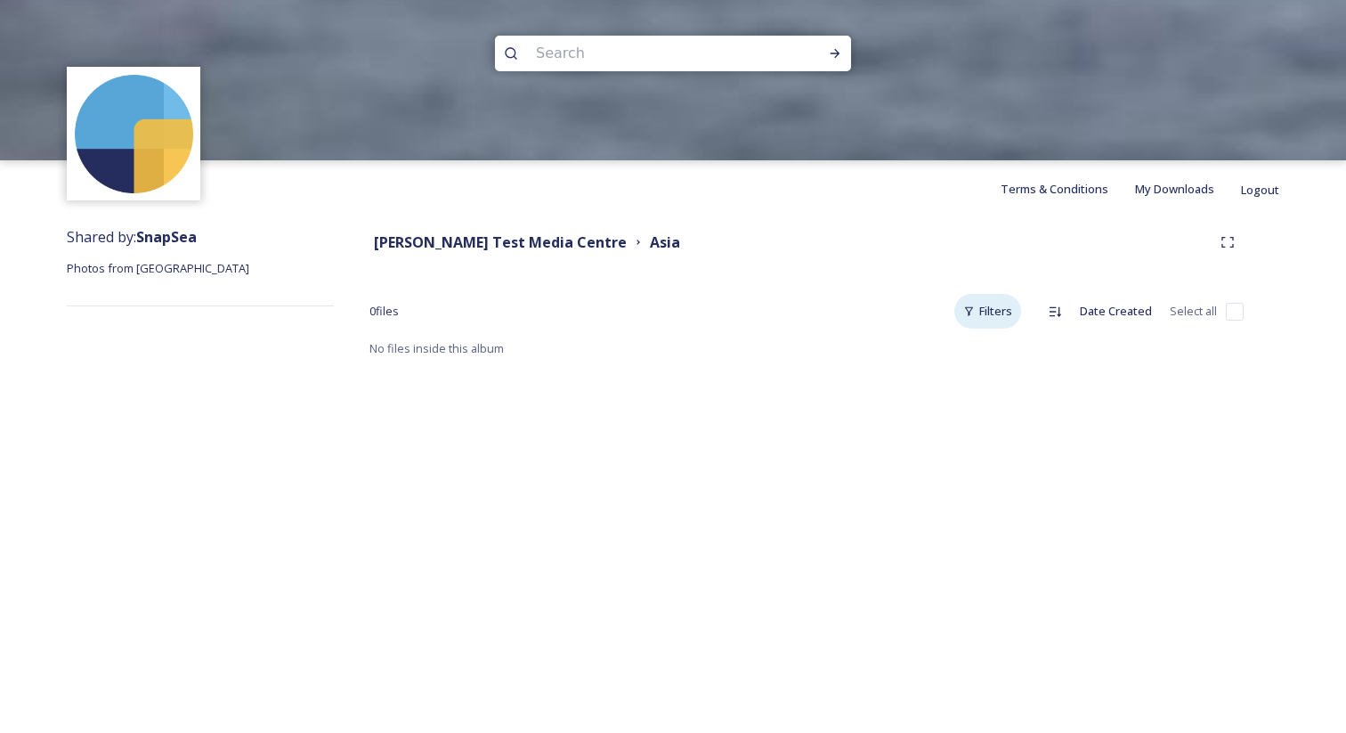
click at [985, 313] on div "Filters" at bounding box center [987, 311] width 67 height 35
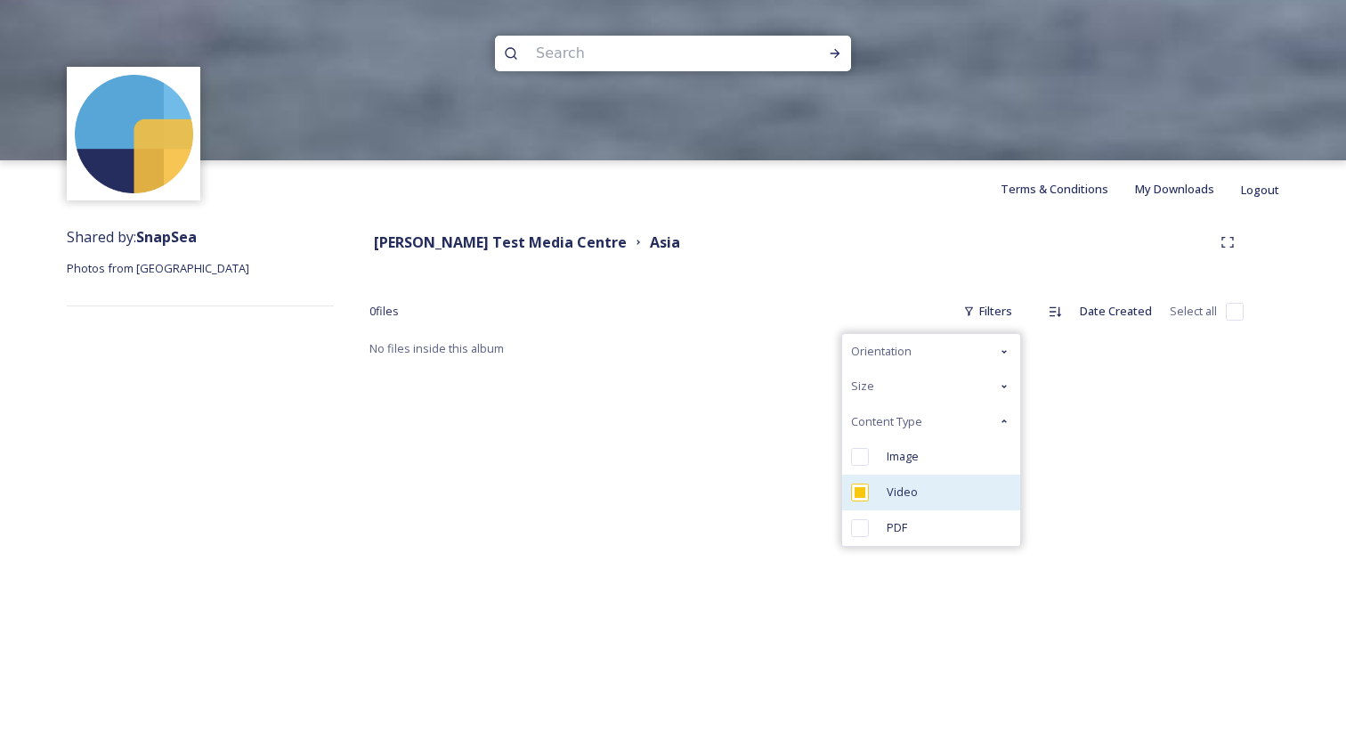
click at [964, 482] on div "Video" at bounding box center [931, 493] width 178 height 36
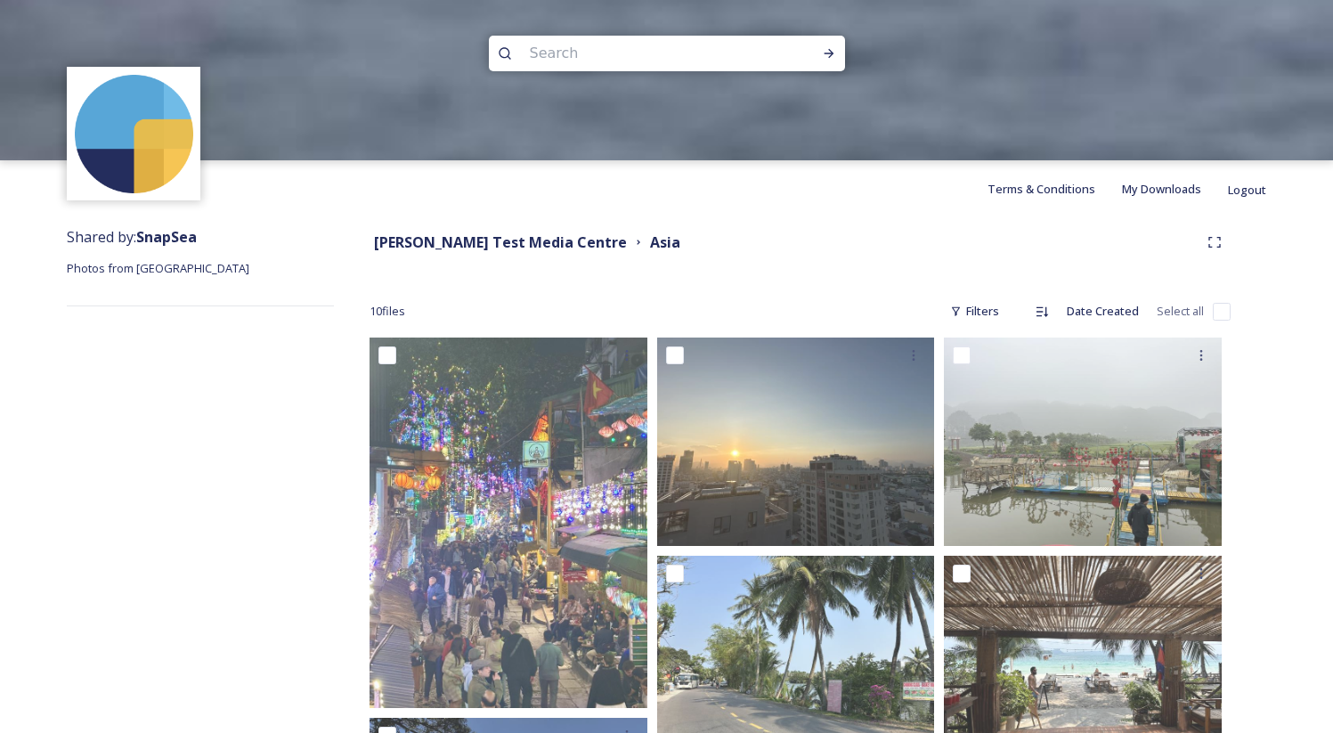
click at [897, 230] on div "Adam Test Media Centre Asia" at bounding box center [799, 242] width 861 height 32
click at [718, 171] on div "Terms & Conditions My Downloads Logout" at bounding box center [666, 188] width 1333 height 57
click at [986, 294] on div "Filters" at bounding box center [974, 311] width 67 height 35
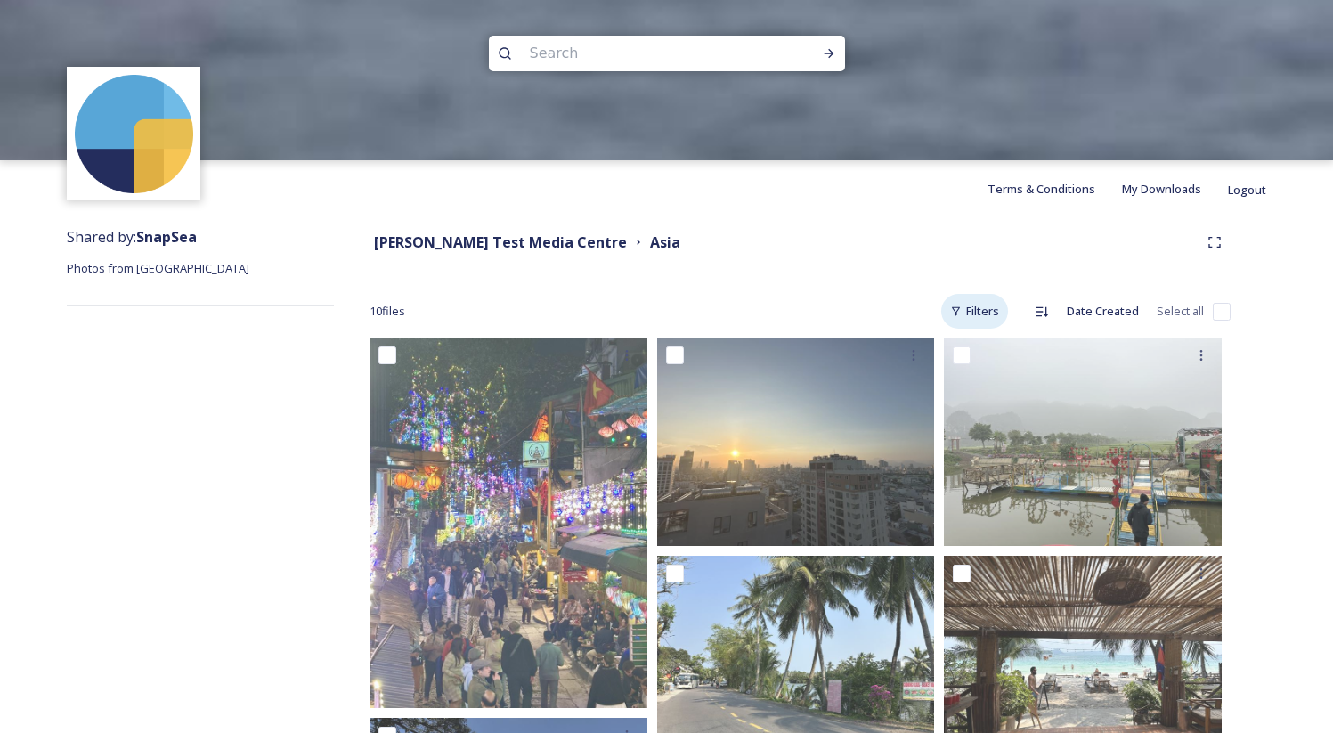
click at [987, 311] on div "Filters" at bounding box center [974, 311] width 67 height 35
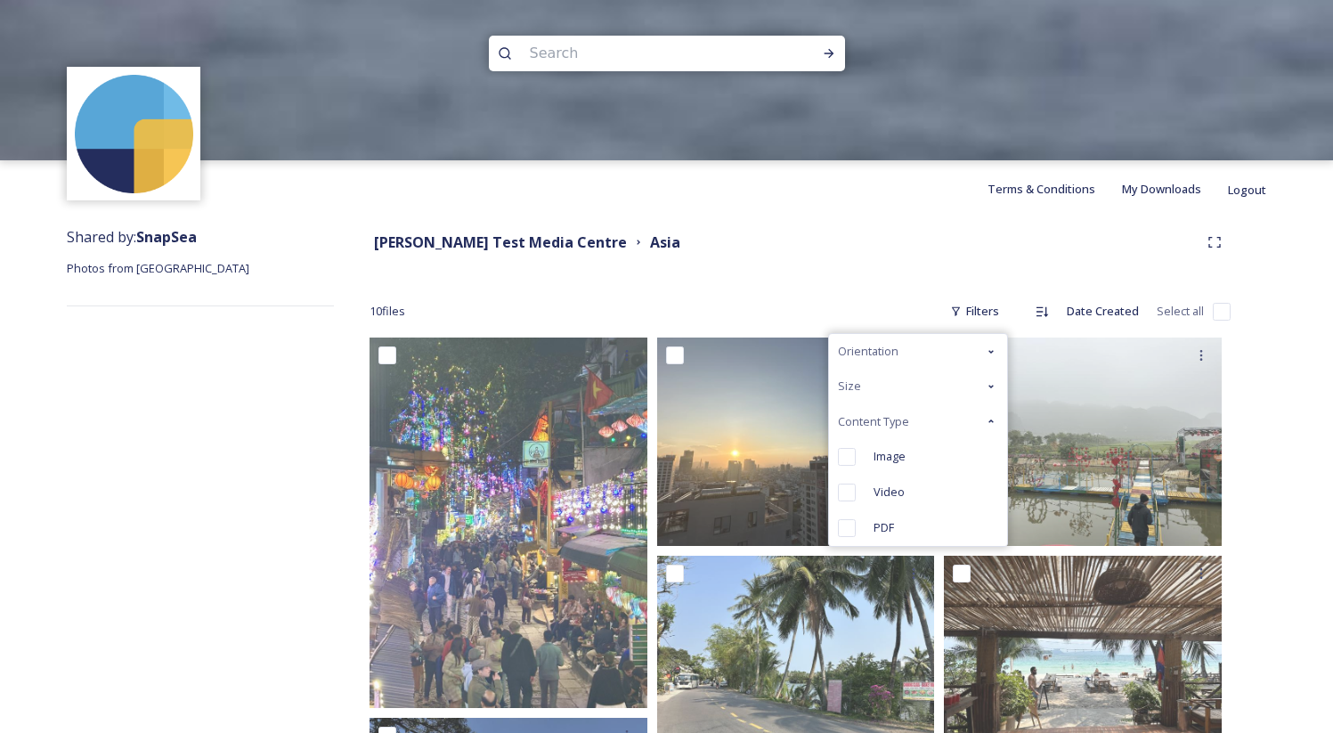
click at [946, 413] on div "Content Type" at bounding box center [918, 421] width 178 height 35
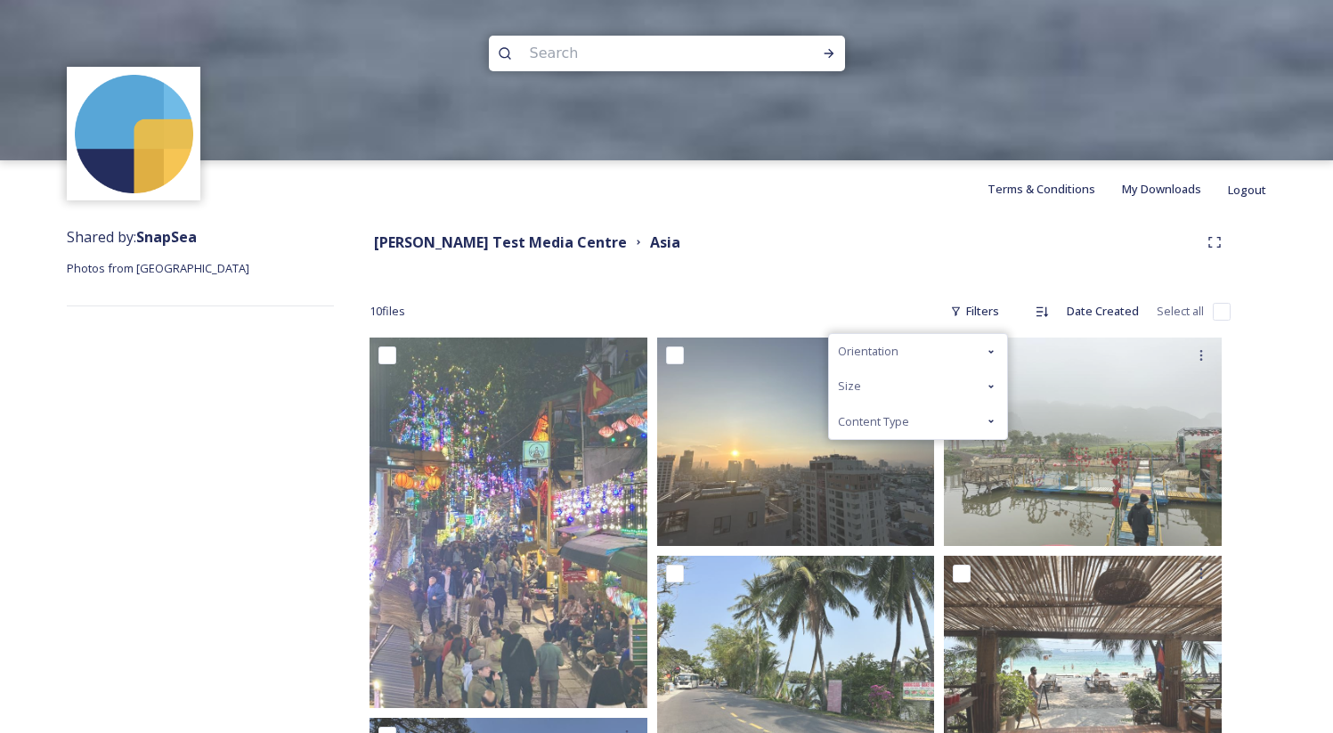
click at [946, 355] on div "Orientation" at bounding box center [918, 351] width 178 height 35
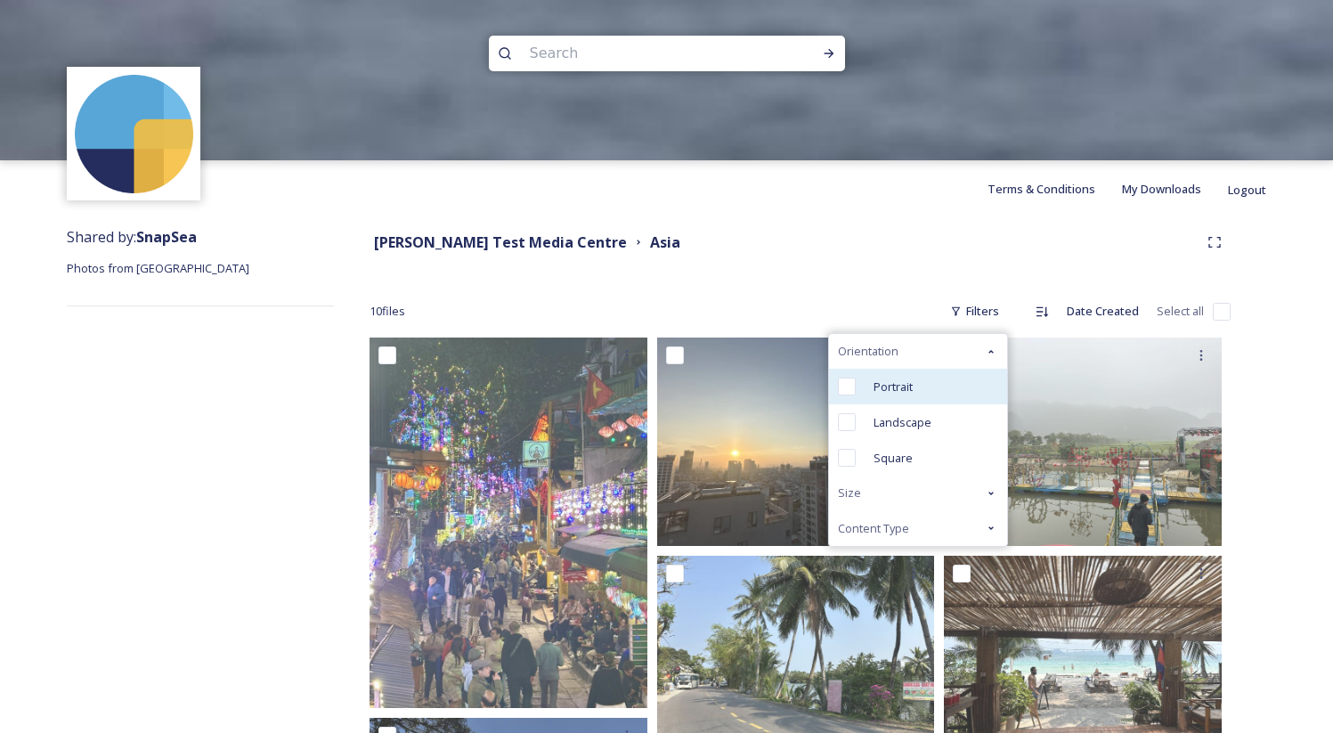
click at [945, 386] on div "Portrait" at bounding box center [918, 387] width 178 height 36
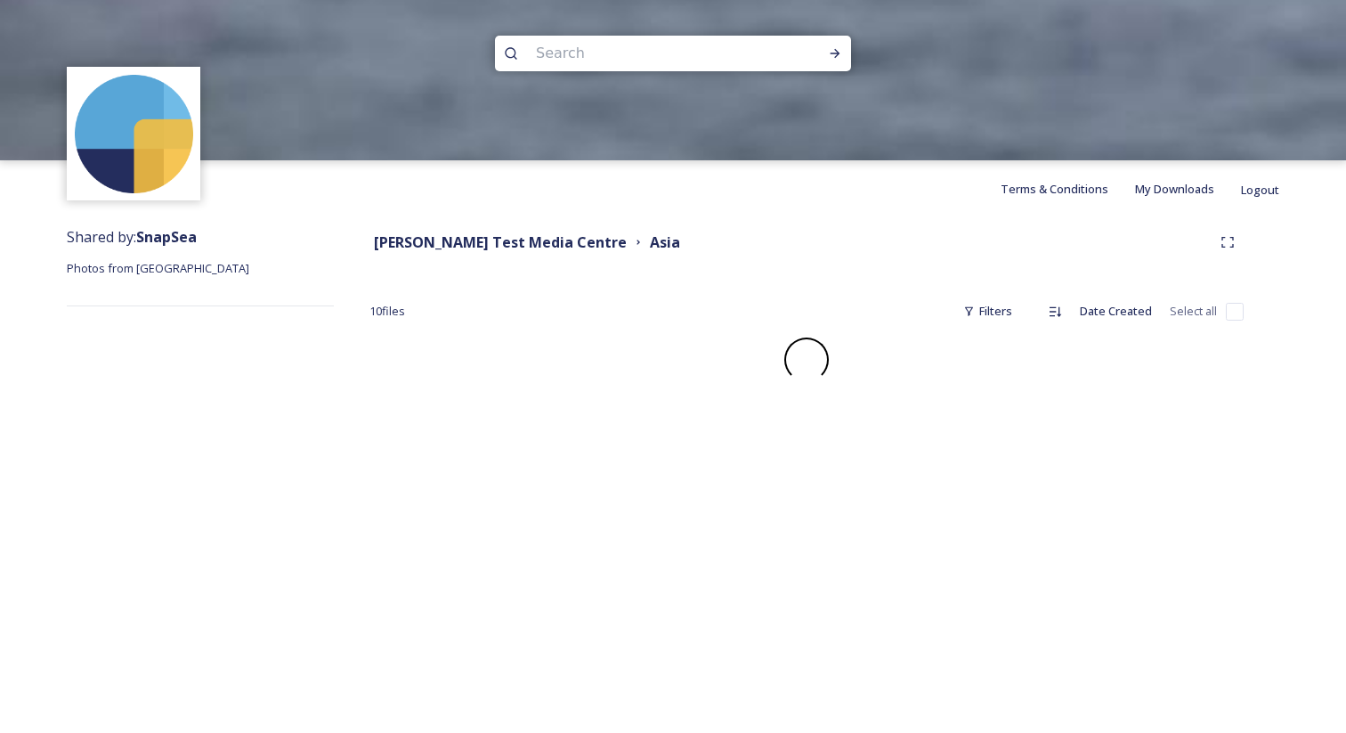
click at [945, 411] on div "Terms & Conditions My Downloads Logout Shared by: SnapSea Photos from asia Adam…" at bounding box center [673, 366] width 1346 height 733
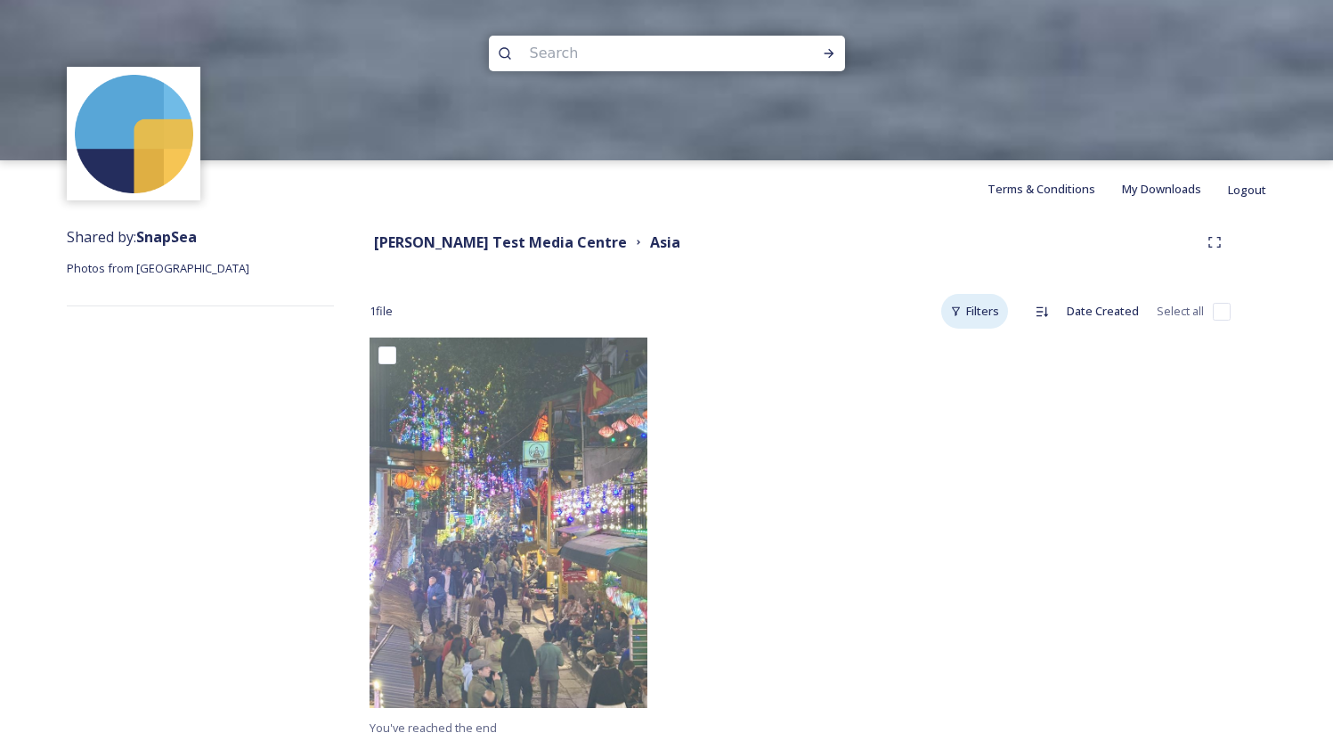
click at [974, 313] on div "Filters" at bounding box center [974, 311] width 67 height 35
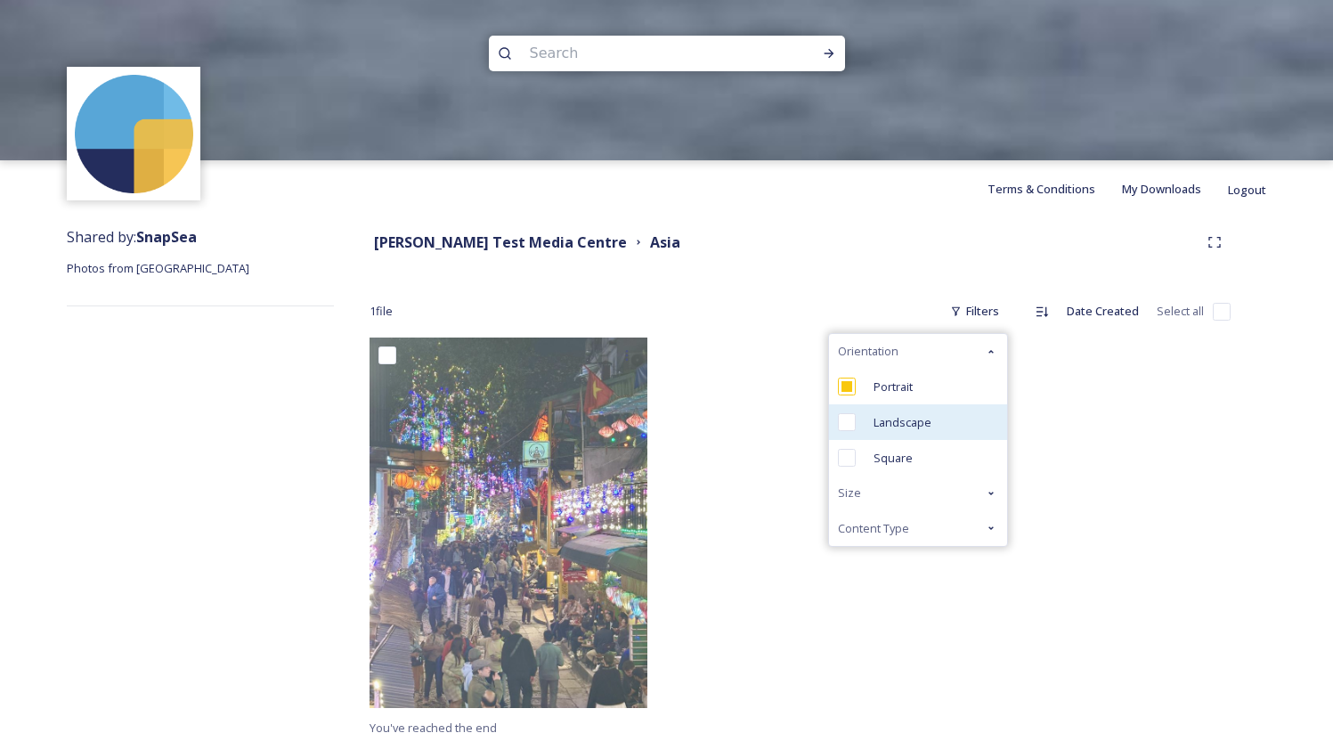
click at [953, 413] on div "Landscape" at bounding box center [918, 422] width 178 height 36
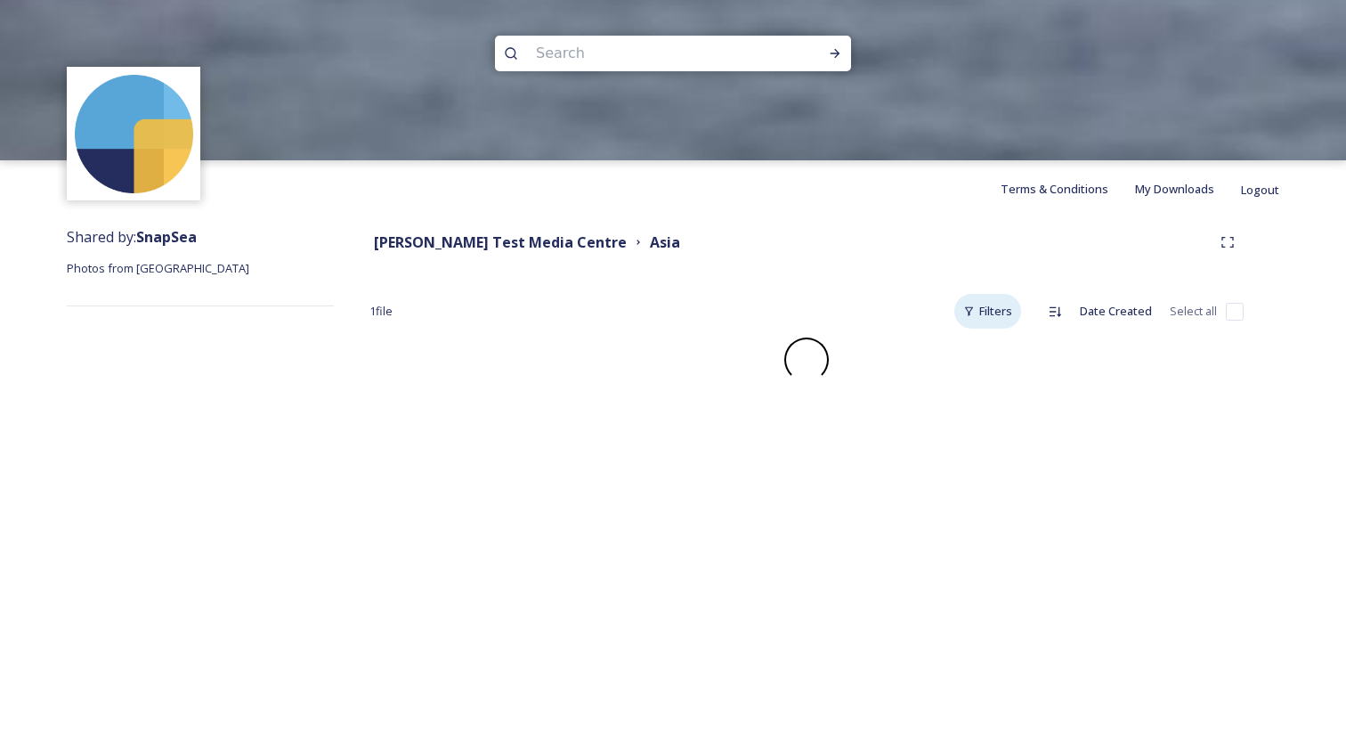
click at [979, 322] on div "Filters" at bounding box center [987, 311] width 67 height 35
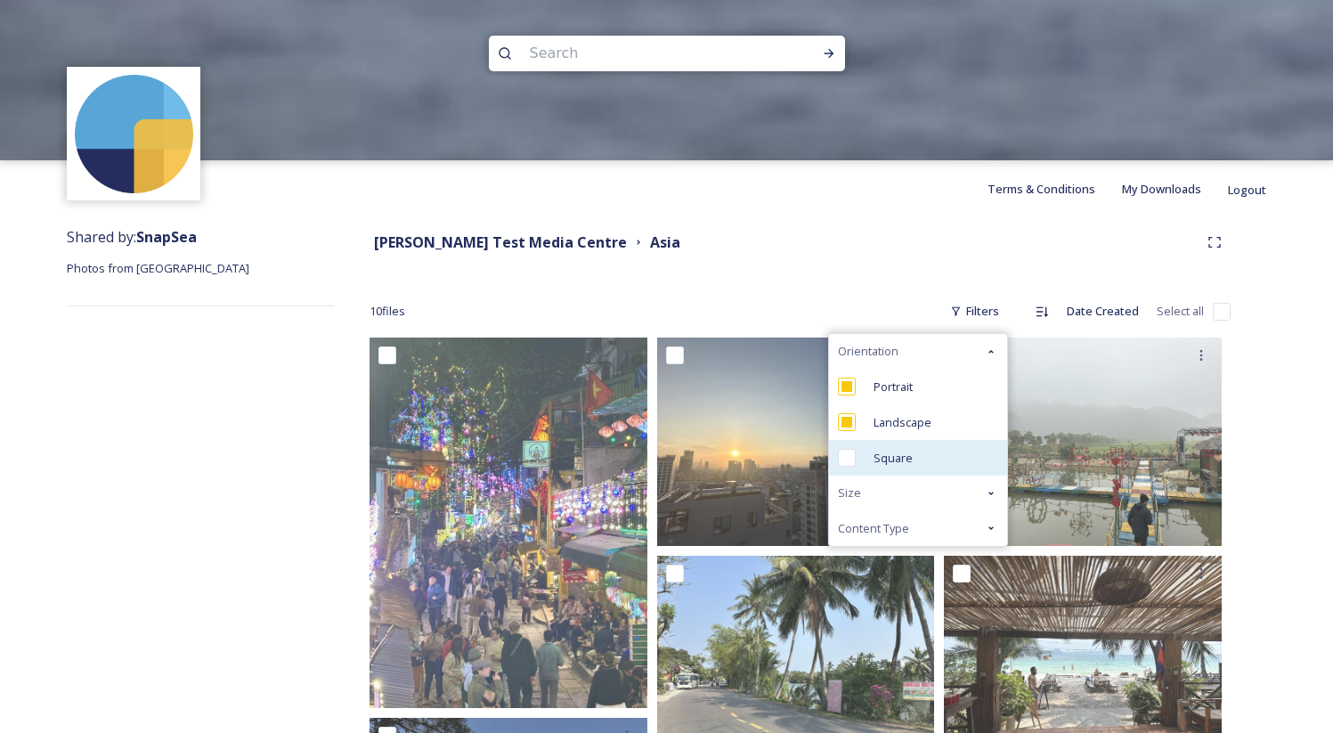
click at [958, 448] on div "Square" at bounding box center [918, 458] width 178 height 36
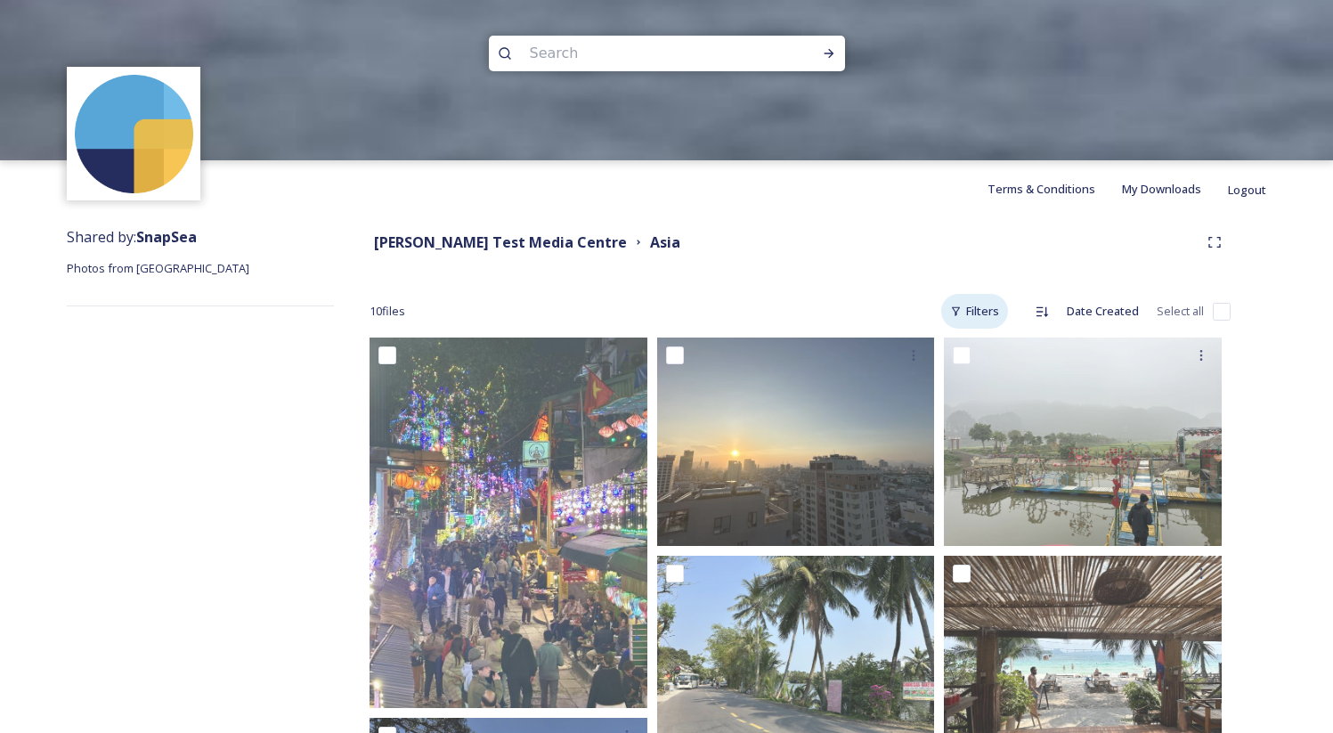
click at [980, 316] on div "Filters" at bounding box center [974, 311] width 67 height 35
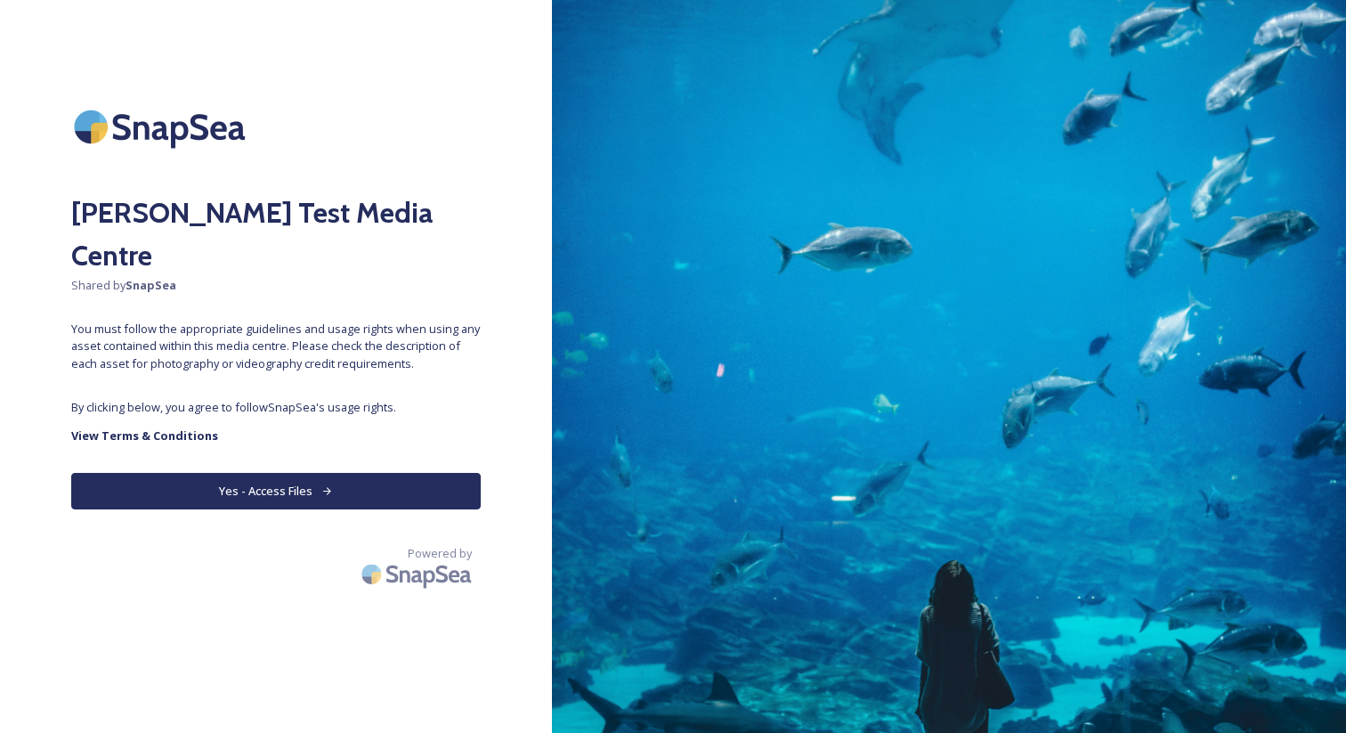
click at [267, 469] on div "Adam Test Media Centre Shared by SnapSea You must follow the appropriate guidel…" at bounding box center [276, 366] width 552 height 590
click at [267, 473] on button "Yes - Access Files" at bounding box center [276, 491] width 410 height 37
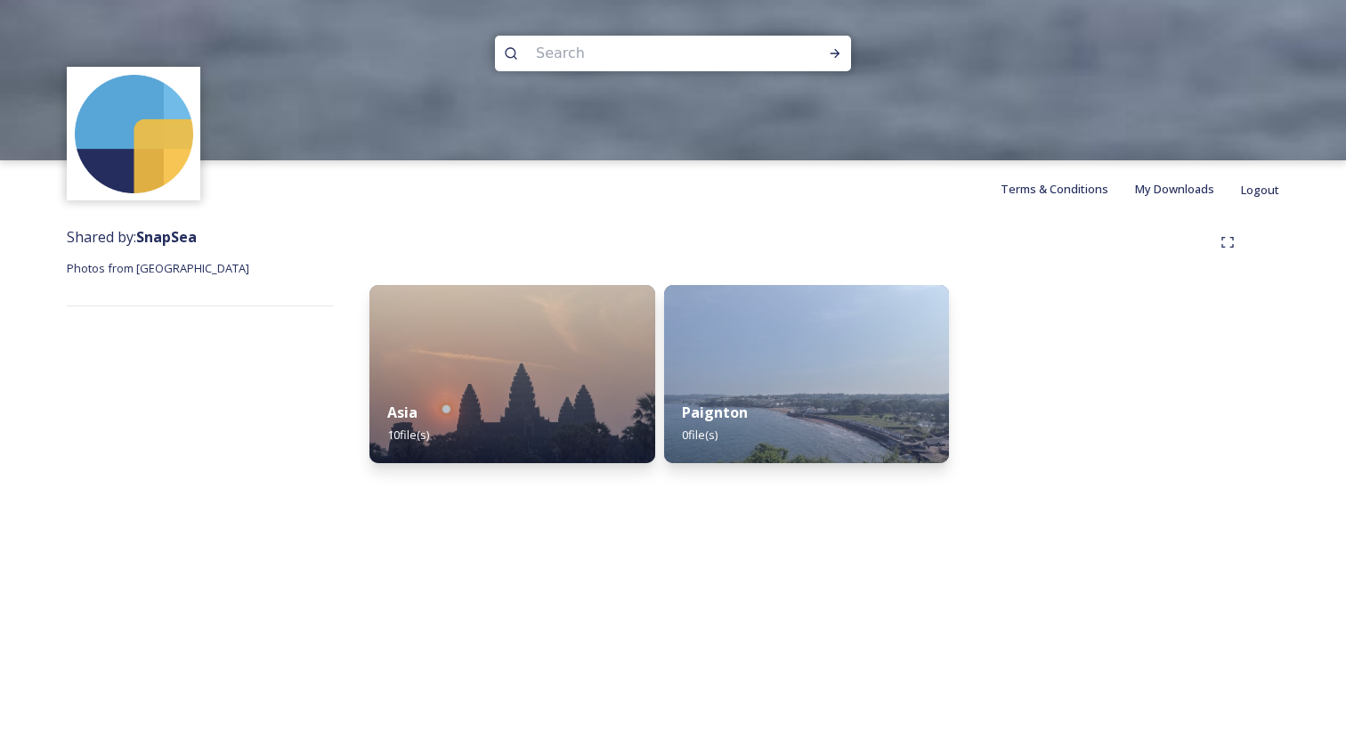
click at [602, 225] on div "Asia 10 file(s) Paignton 0 file(s)" at bounding box center [807, 349] width 946 height 264
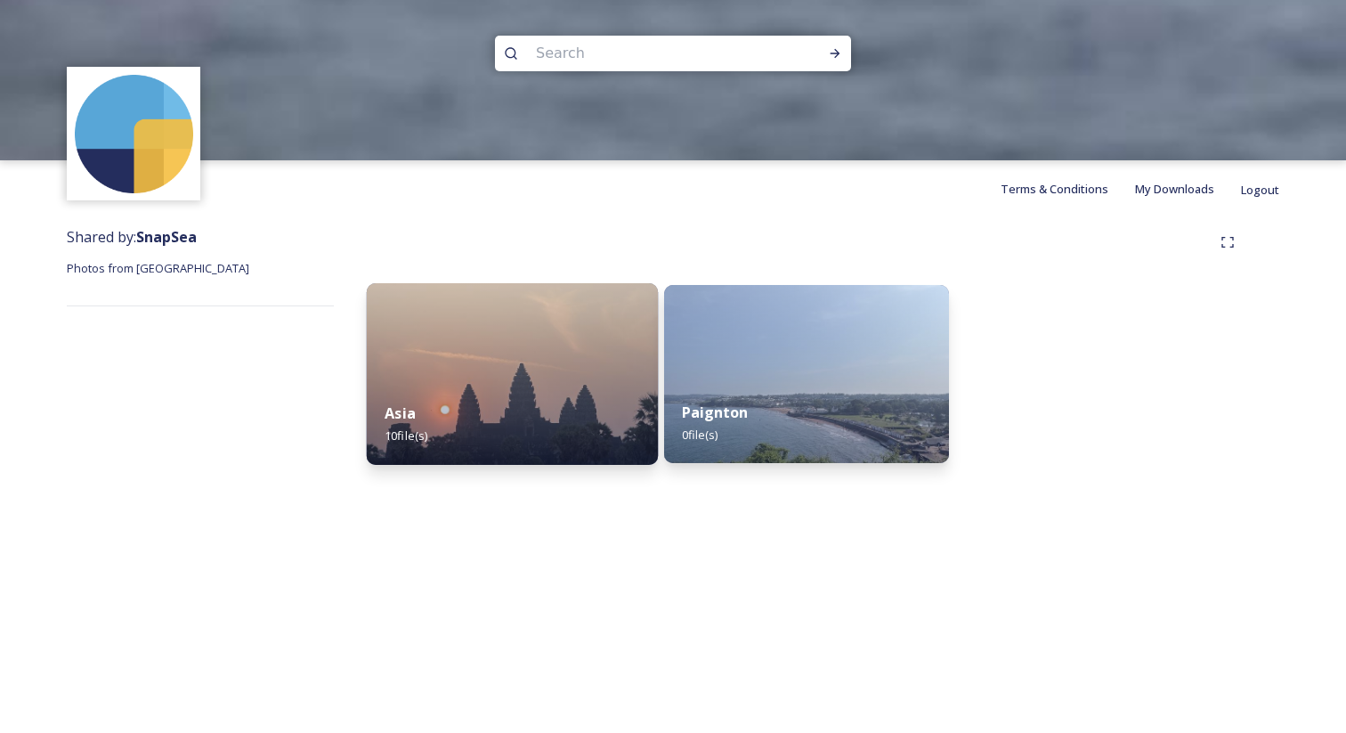
click at [397, 416] on strong "Asia" at bounding box center [400, 413] width 31 height 20
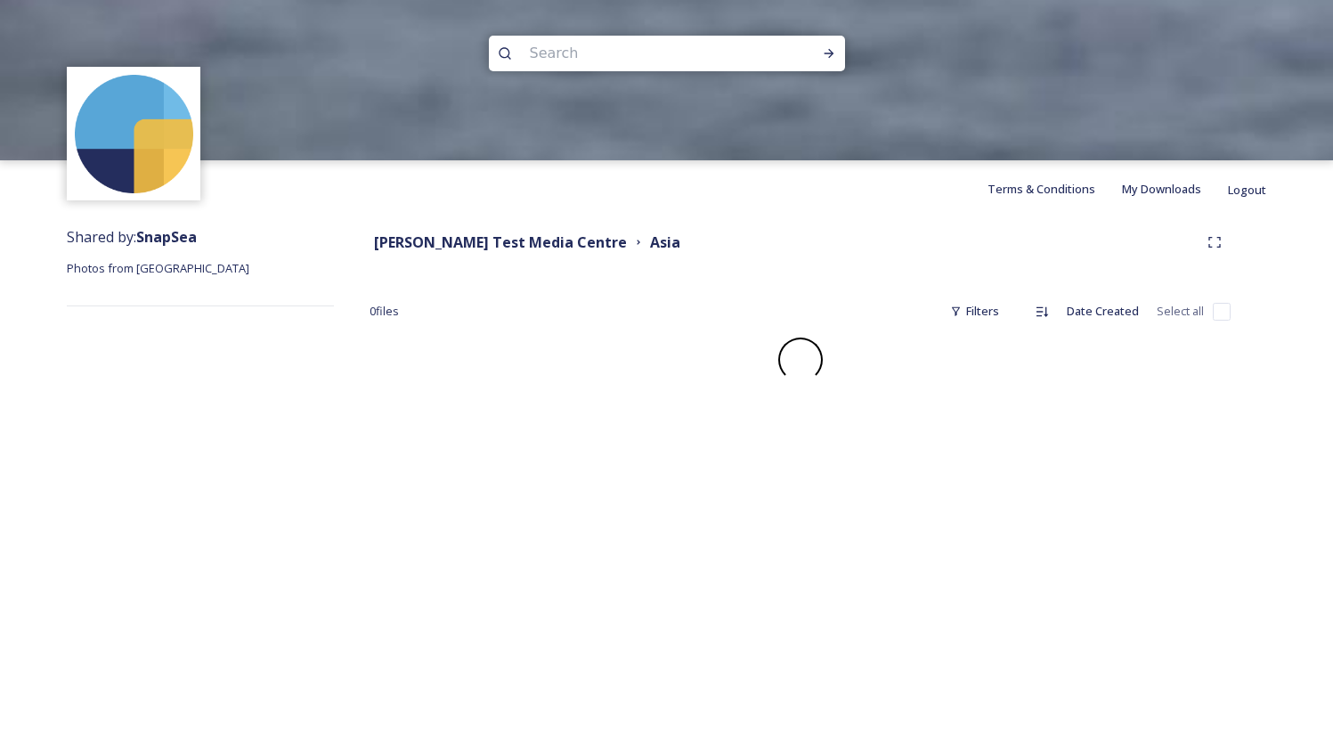
click at [552, 257] on div "Adam Test Media Centre Asia" at bounding box center [799, 242] width 861 height 32
